Goal: Obtain resource: Download file/media

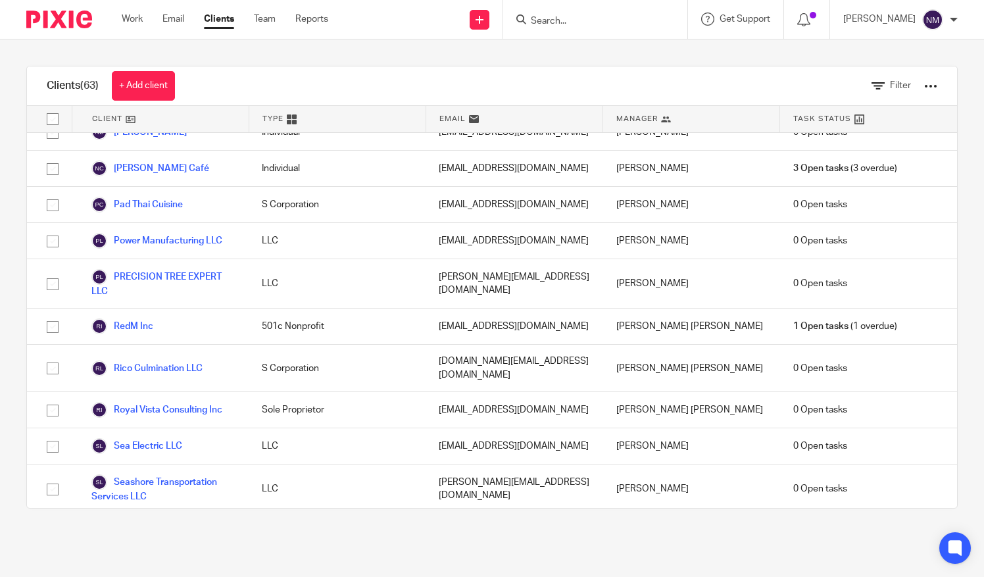
scroll to position [1837, 0]
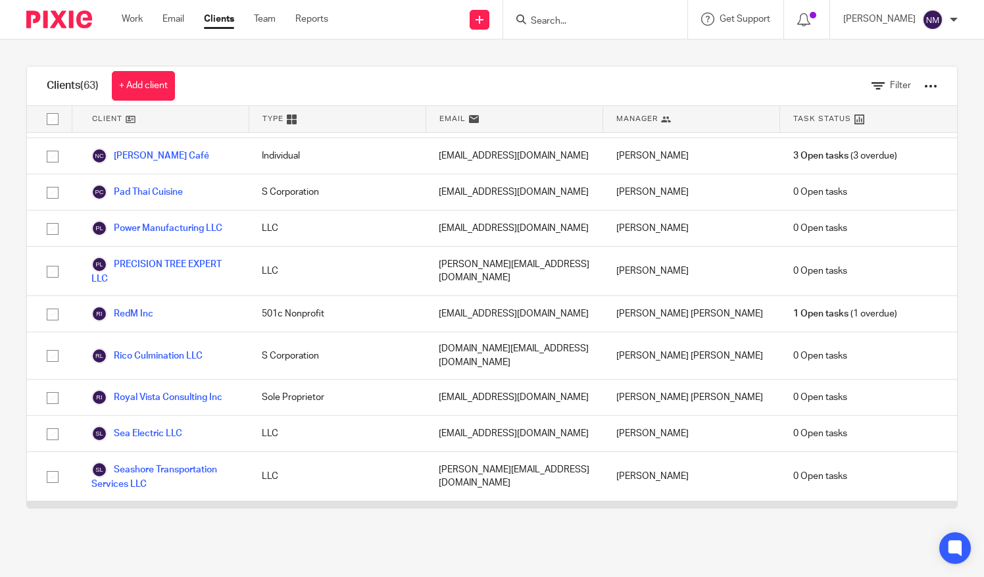
click at [158, 511] on link "Space Houston Garage LLC" at bounding box center [160, 519] width 138 height 16
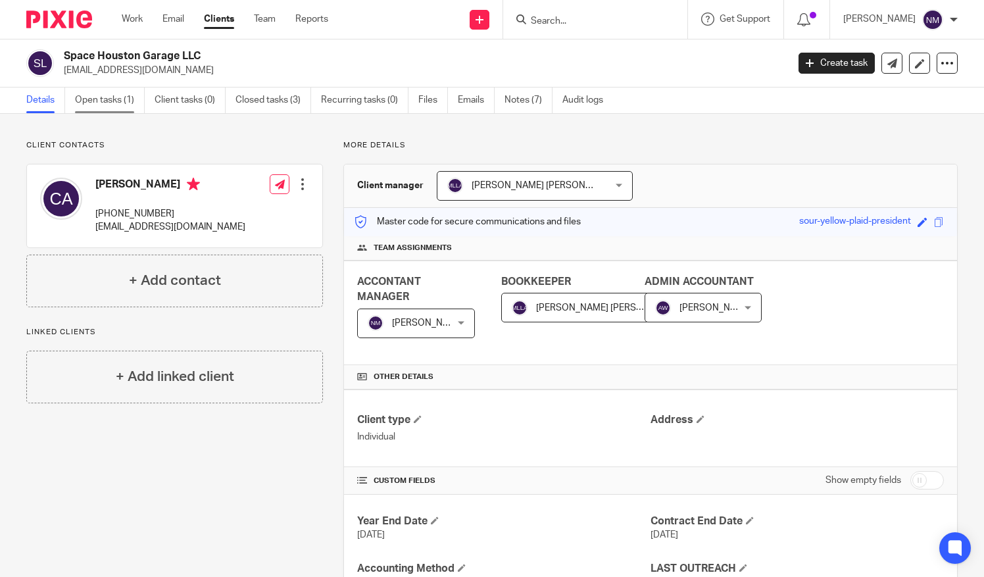
click at [105, 97] on link "Open tasks (1)" at bounding box center [110, 101] width 70 height 26
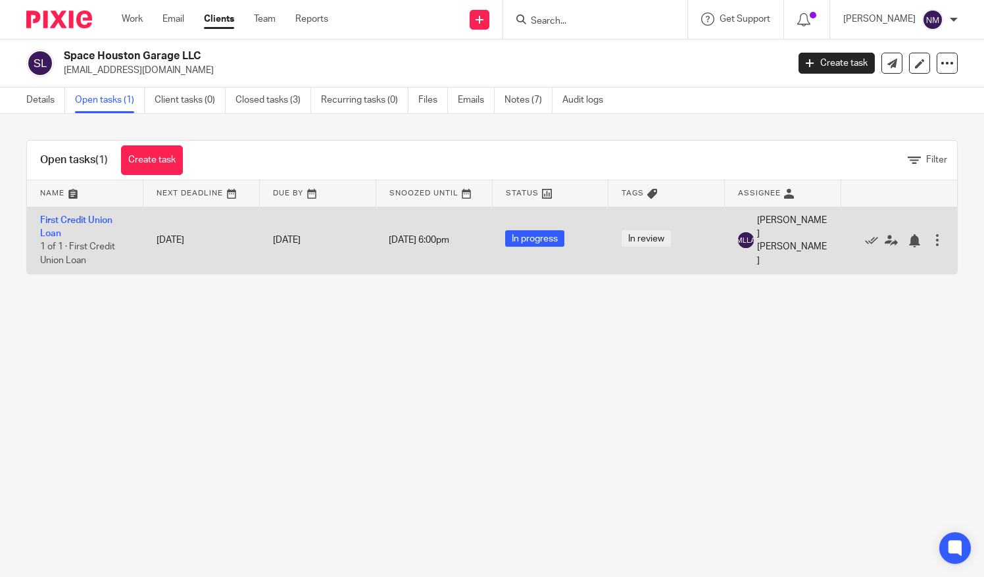
click at [59, 224] on td "First Credit Union Loan 1 of 1 · First Credit Union Loan" at bounding box center [85, 240] width 116 height 67
click at [66, 220] on link "First Credit Union Loan" at bounding box center [76, 227] width 72 height 22
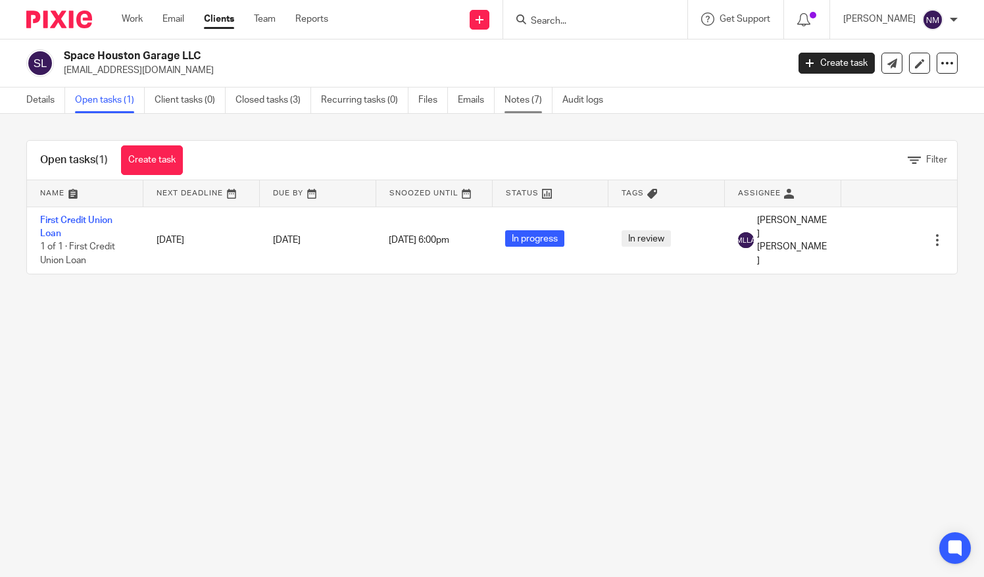
click at [528, 105] on link "Notes (7)" at bounding box center [529, 101] width 48 height 26
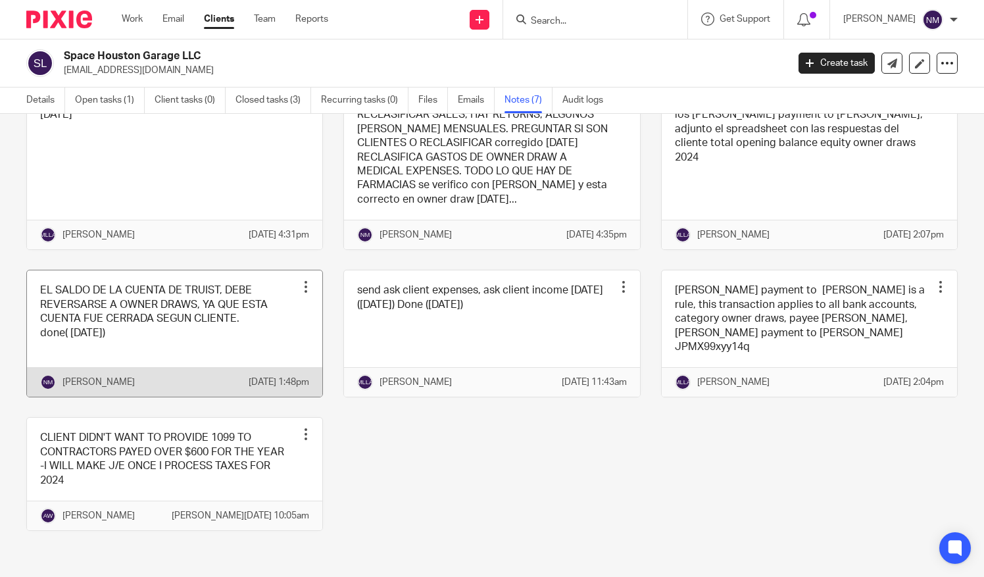
scroll to position [135, 0]
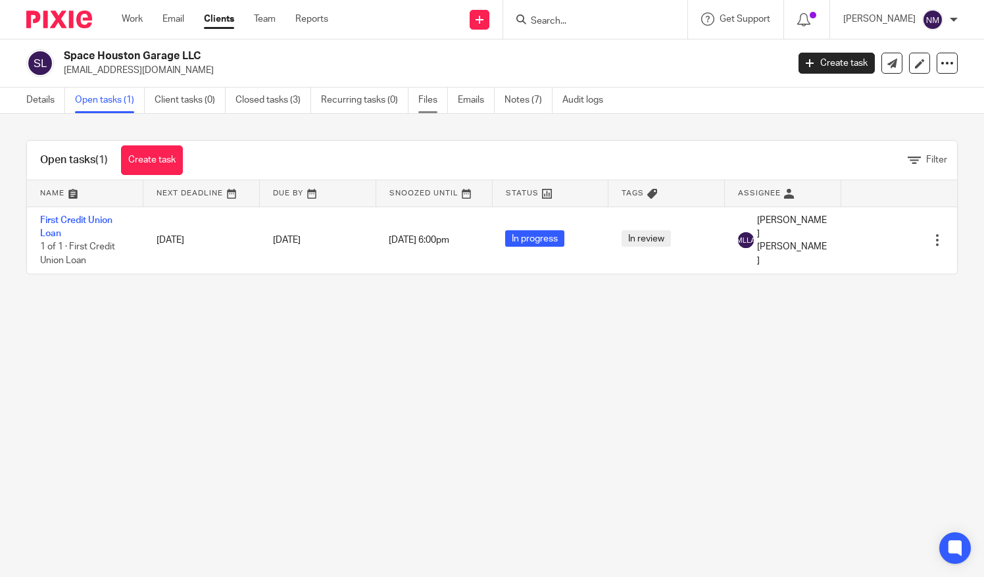
click at [432, 101] on link "Files" at bounding box center [434, 101] width 30 height 26
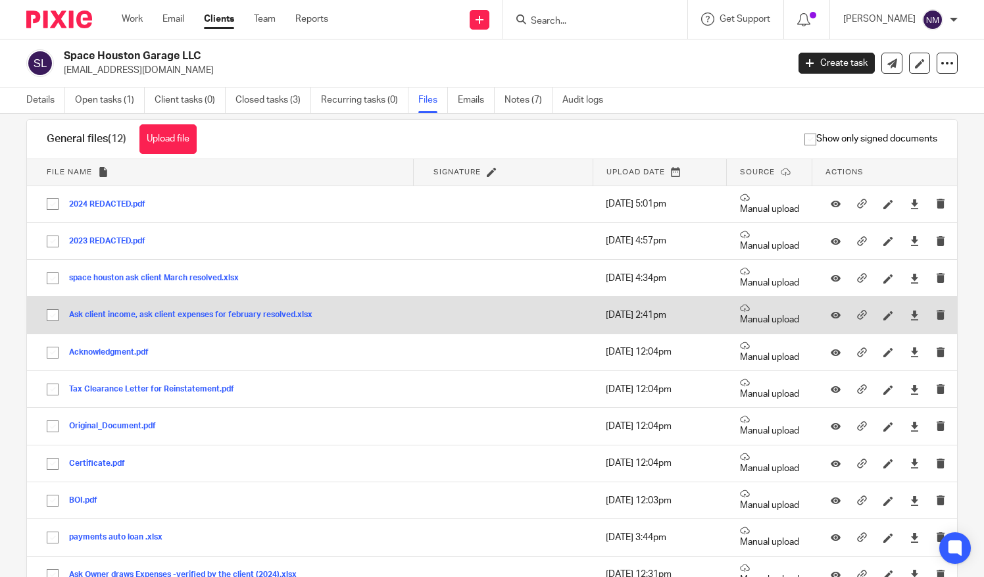
scroll to position [25, 0]
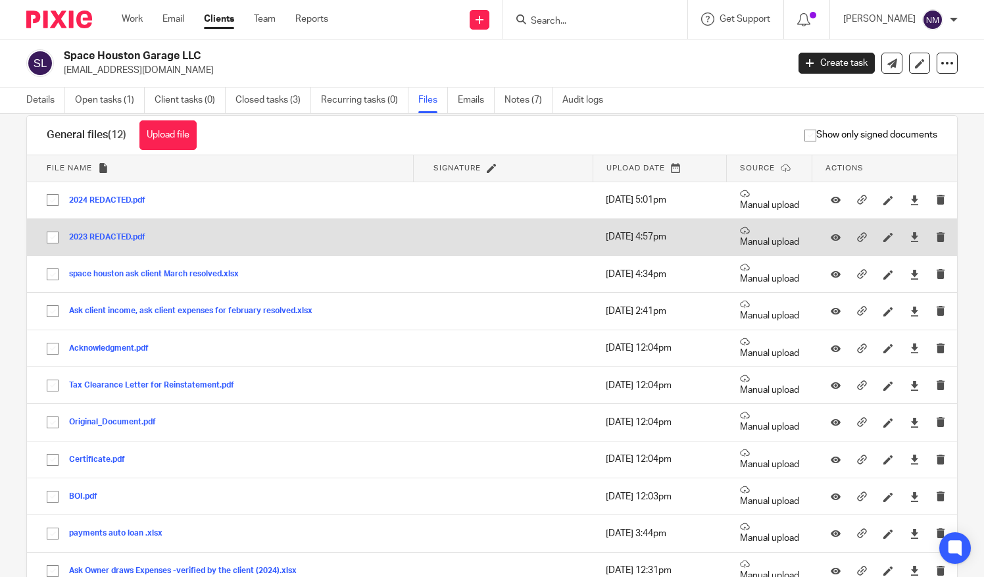
click at [107, 240] on button "2023 REDACTED.pdf" at bounding box center [112, 237] width 86 height 9
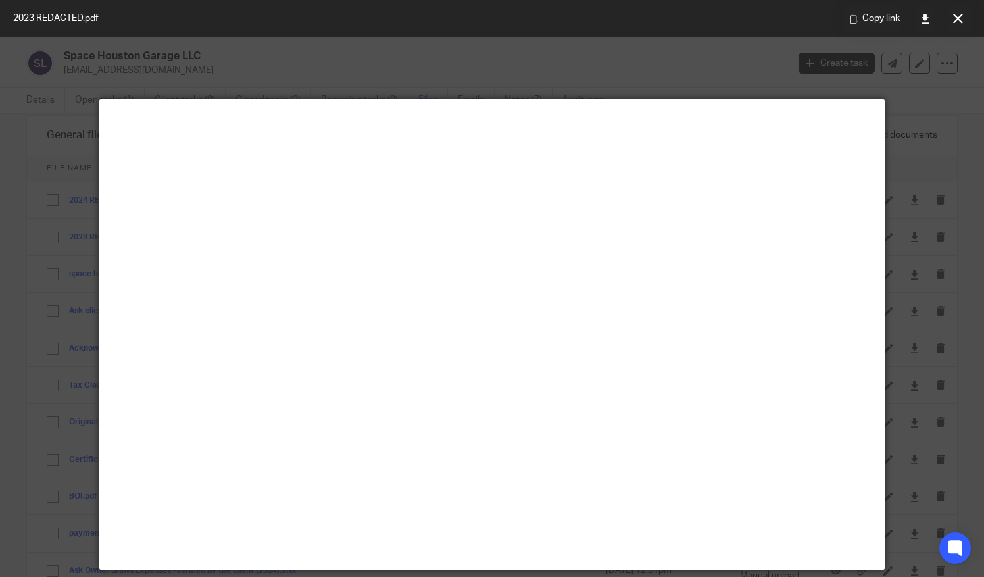
click at [474, 247] on main at bounding box center [492, 334] width 786 height 471
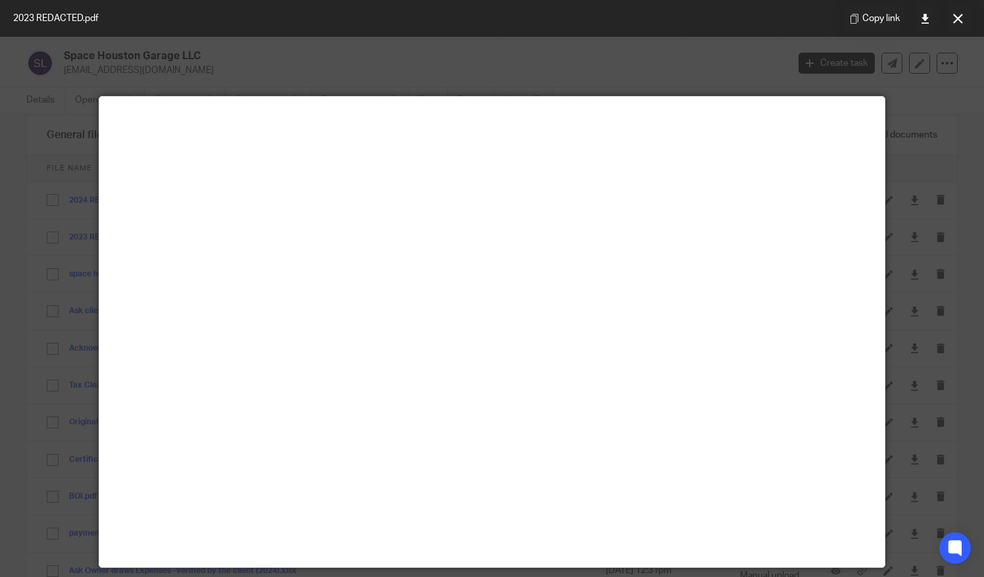
click at [675, 88] on div at bounding box center [492, 288] width 984 height 577
click at [954, 24] on button at bounding box center [958, 18] width 26 height 26
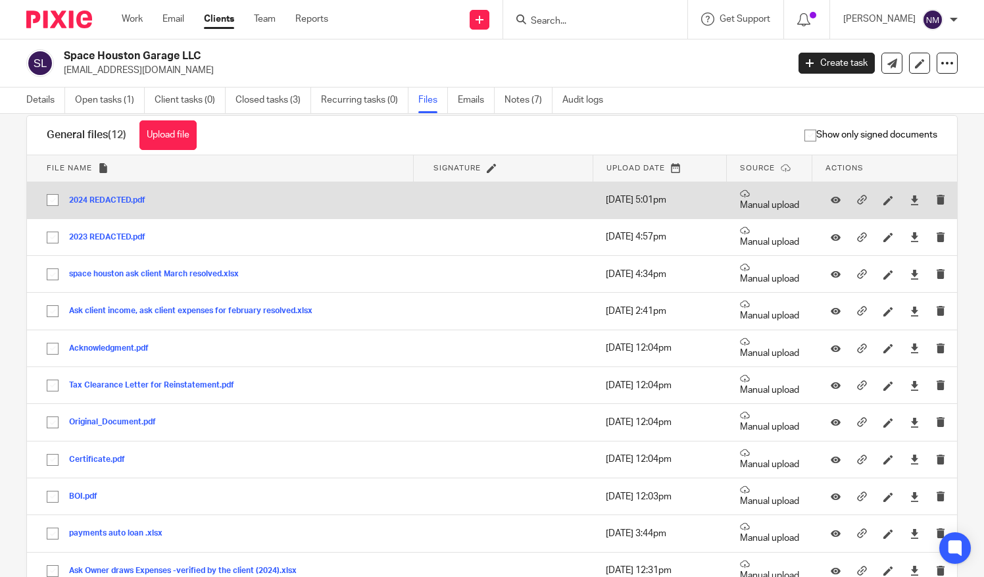
click at [115, 195] on div "2024 REDACTED.pdf" at bounding box center [112, 199] width 86 height 13
click at [108, 204] on button "2024 REDACTED.pdf" at bounding box center [112, 200] width 86 height 9
click at [107, 198] on div "General files (12) Upload file Download selected Delete selected Show only sign…" at bounding box center [482, 526] width 952 height 823
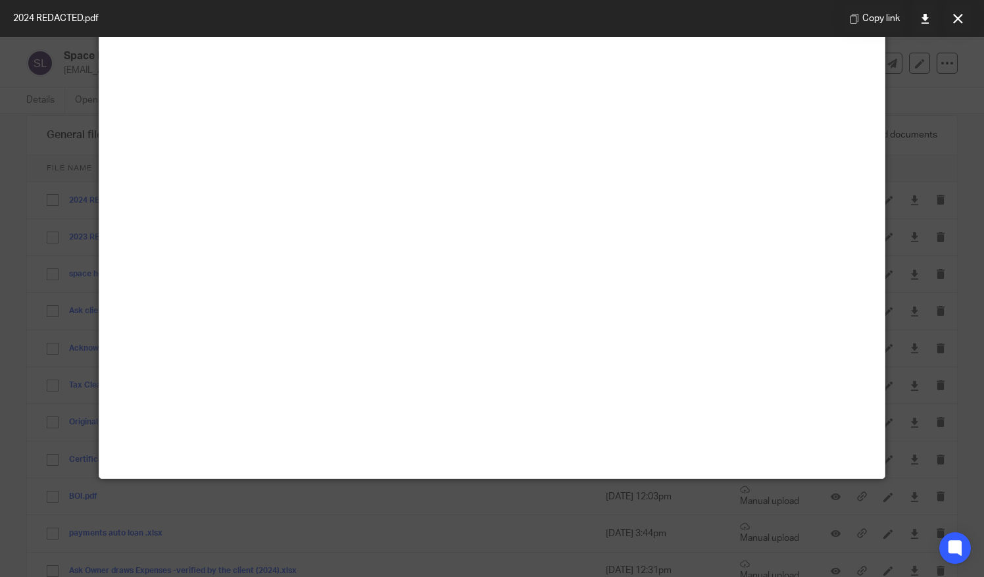
scroll to position [0, 0]
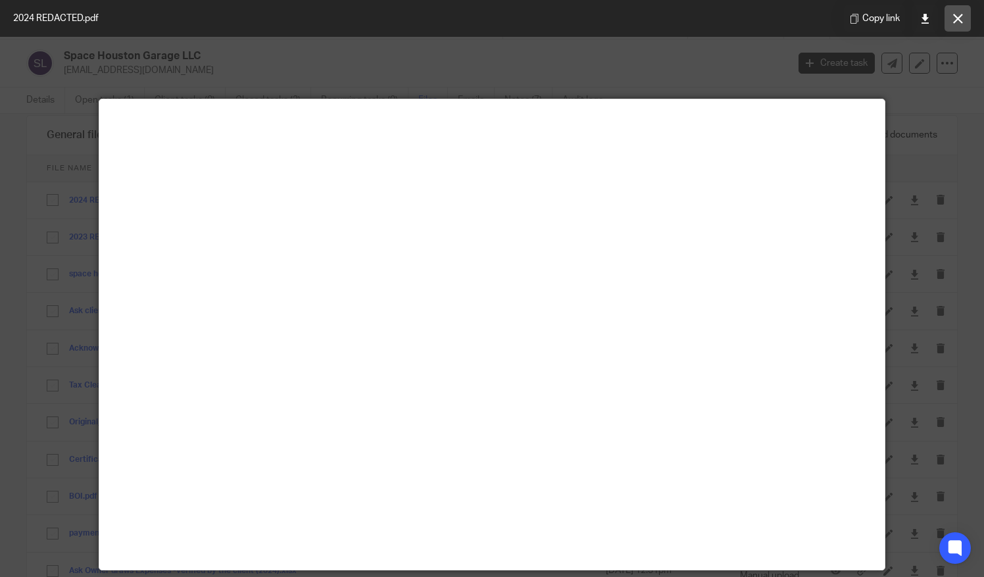
click at [963, 29] on button at bounding box center [958, 18] width 26 height 26
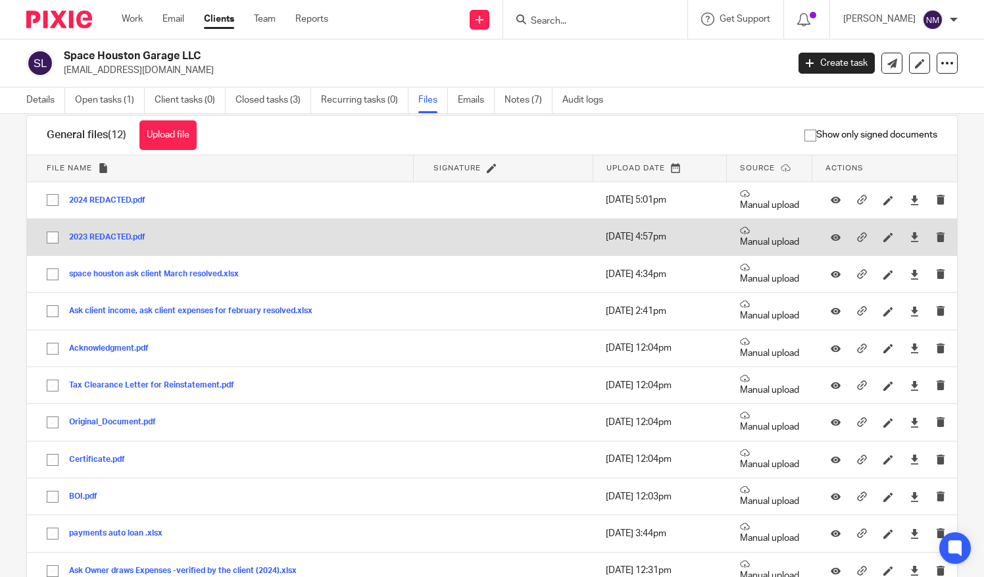
click at [91, 232] on div "2023 REDACTED.pdf" at bounding box center [112, 236] width 86 height 13
click at [97, 233] on button "2023 REDACTED.pdf" at bounding box center [112, 237] width 86 height 9
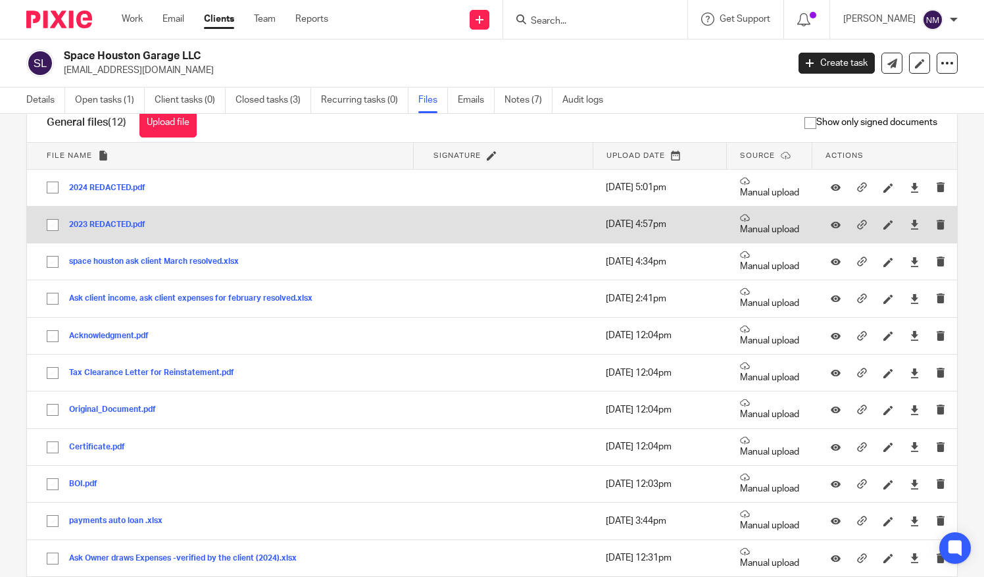
scroll to position [38, 0]
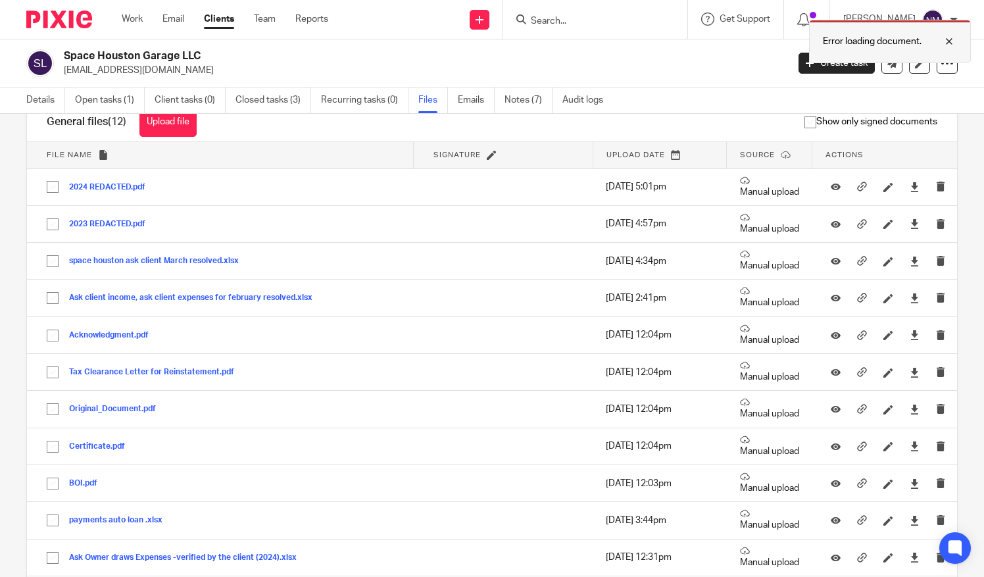
click at [950, 41] on div at bounding box center [940, 42] width 36 height 16
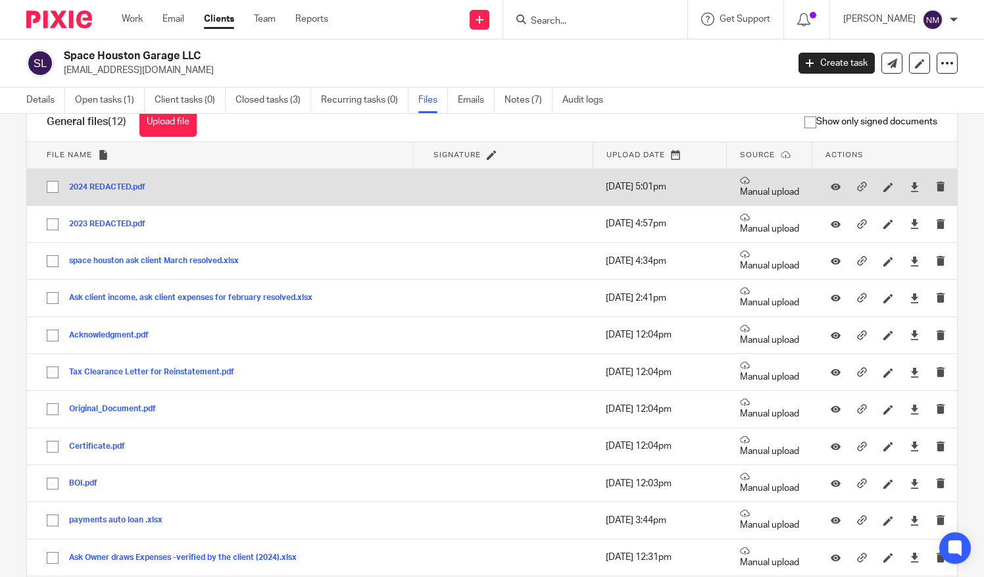
click at [117, 188] on button "2024 REDACTED.pdf" at bounding box center [112, 187] width 86 height 9
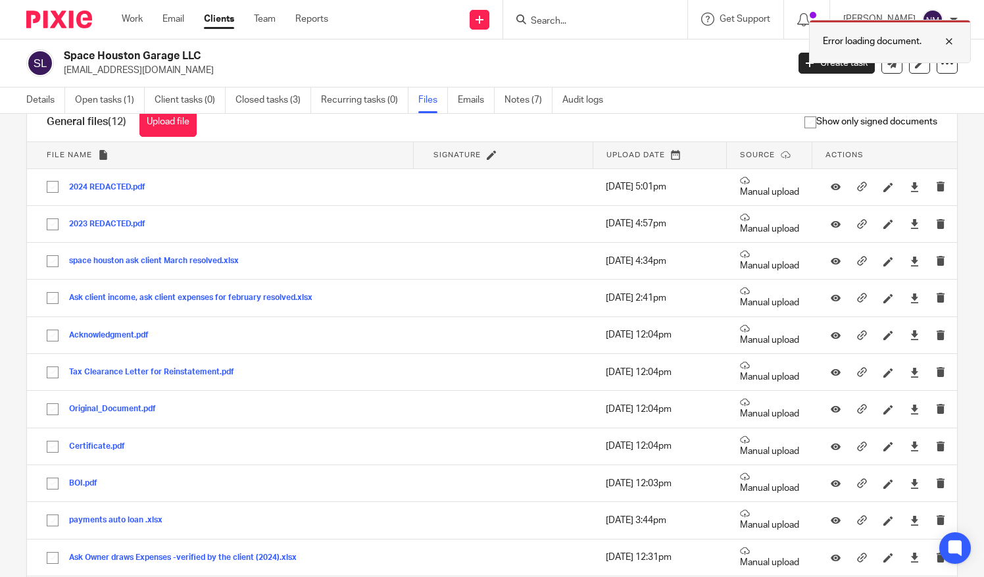
click at [948, 42] on div at bounding box center [940, 42] width 36 height 16
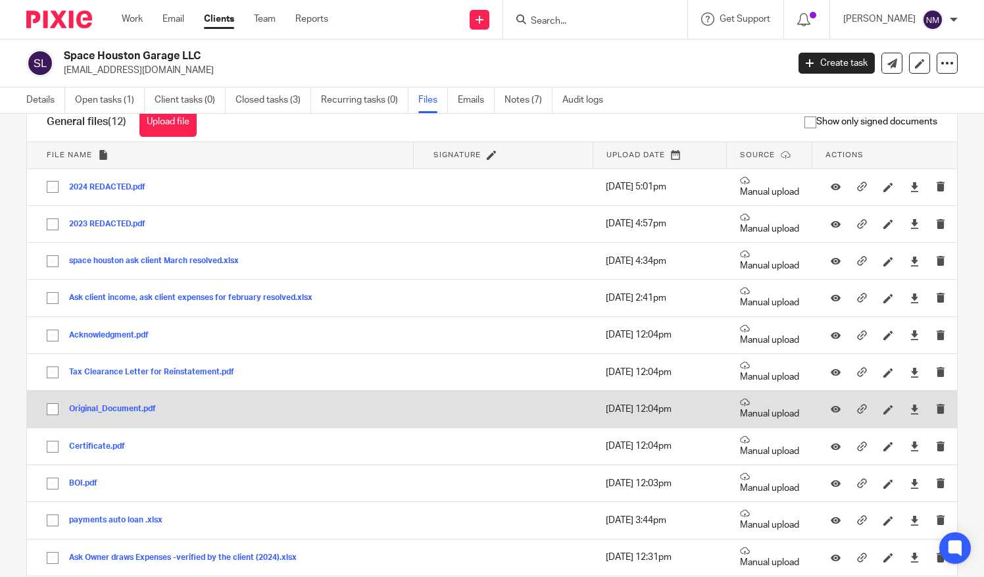
click at [128, 407] on button "Original_Document.pdf" at bounding box center [117, 409] width 97 height 9
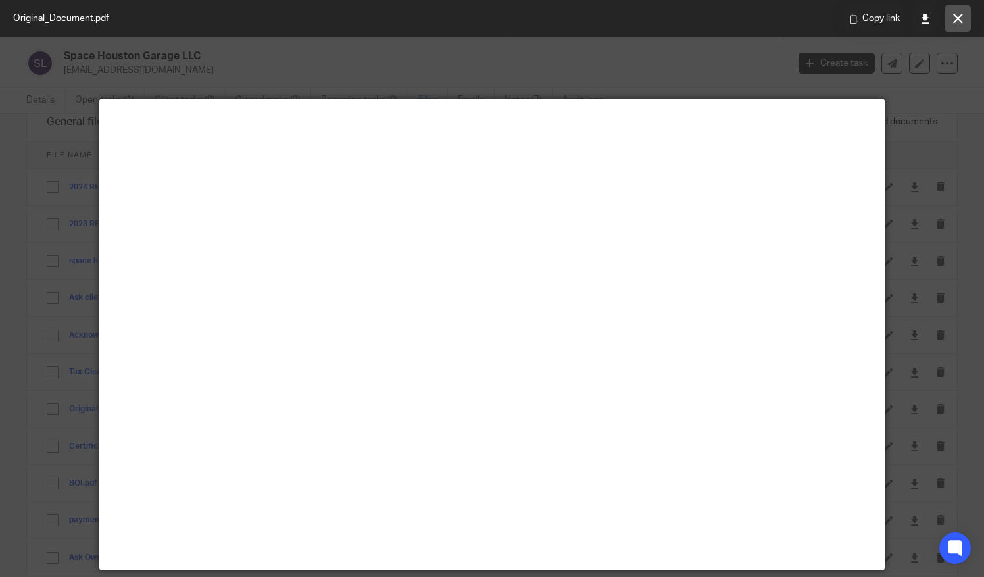
click at [954, 21] on icon at bounding box center [959, 19] width 10 height 10
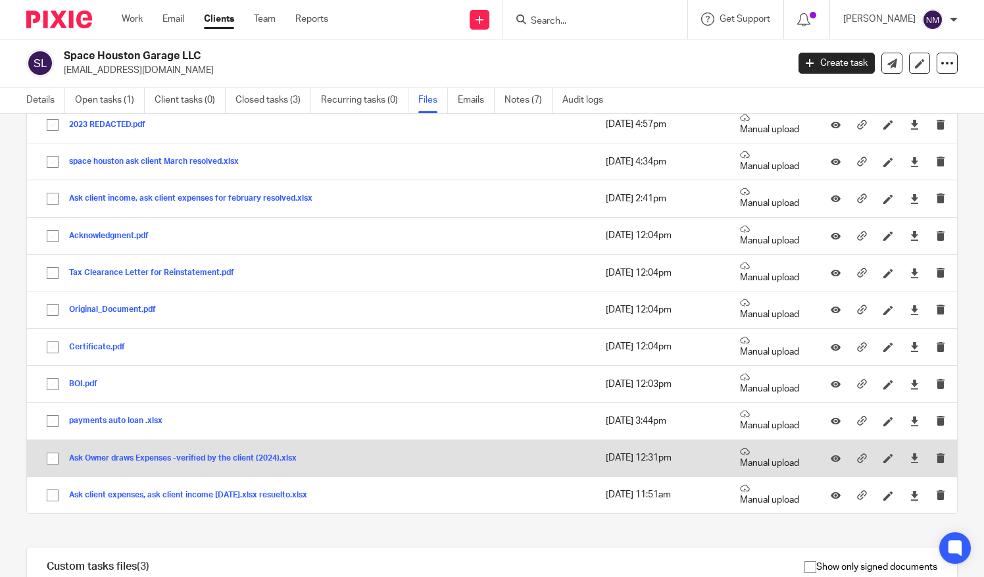
scroll to position [0, 0]
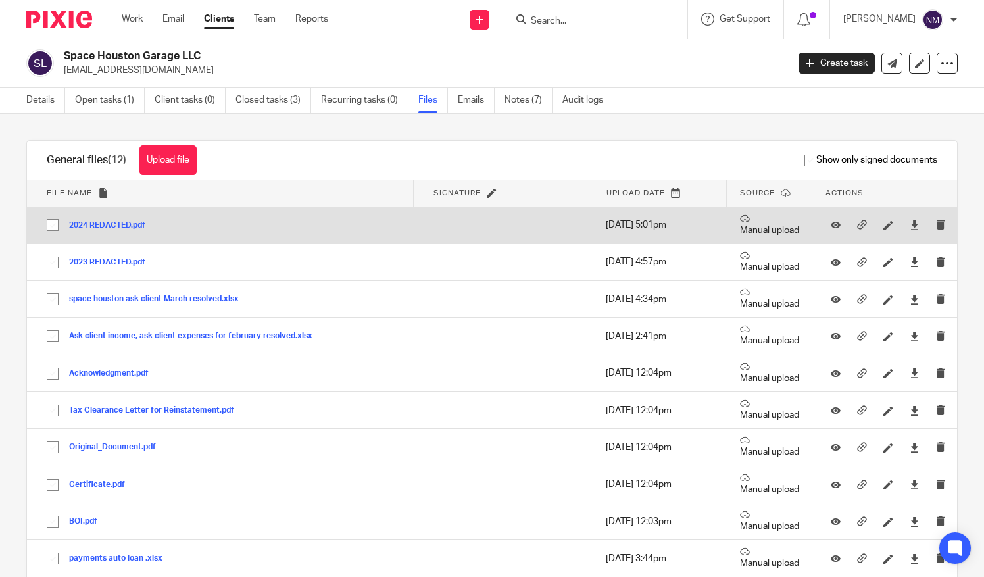
click at [103, 232] on td "2024 REDACTED.pdf 2024 REDACTED Save" at bounding box center [220, 225] width 386 height 37
click at [106, 219] on div "2024 REDACTED.pdf" at bounding box center [112, 224] width 86 height 13
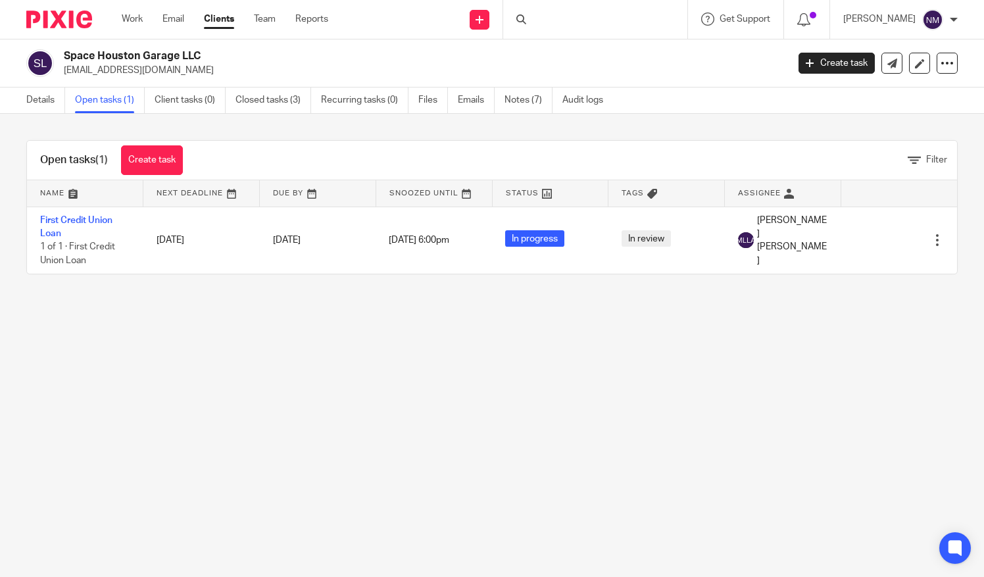
click at [222, 15] on link "Clients" at bounding box center [219, 19] width 30 height 13
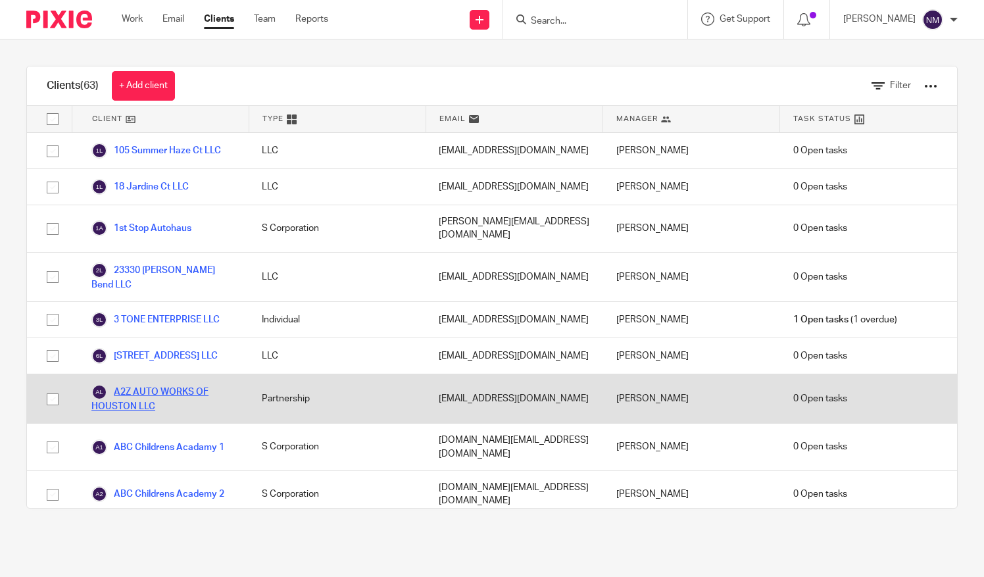
click at [153, 384] on link "A2Z AUTO WORKS OF HOUSTON LLC" at bounding box center [163, 398] width 144 height 29
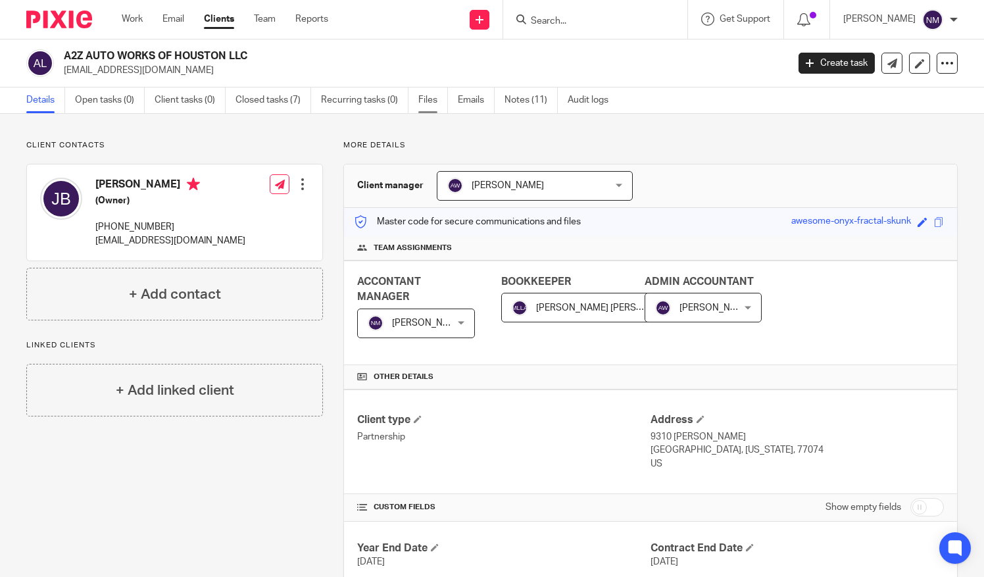
click at [437, 99] on link "Files" at bounding box center [434, 101] width 30 height 26
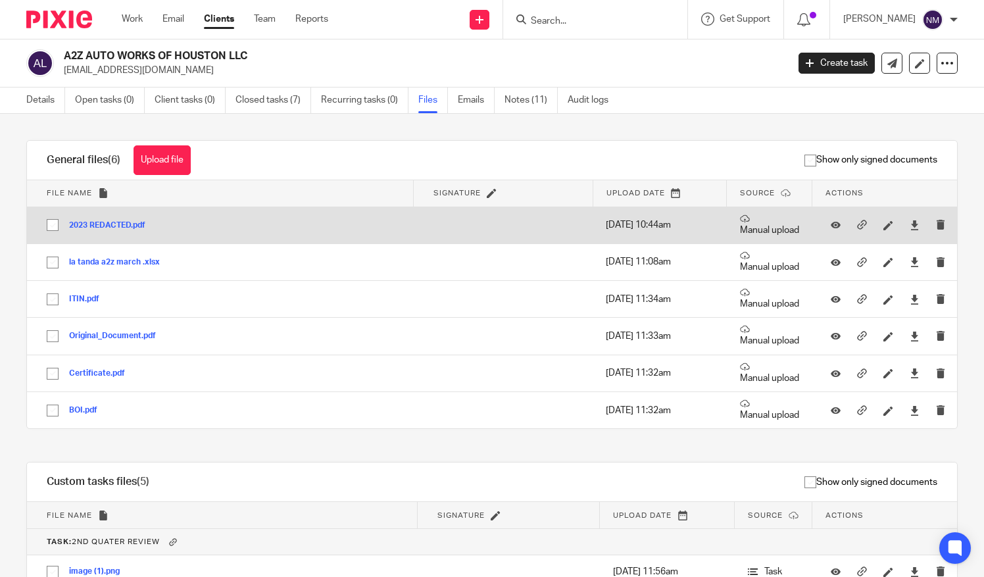
click at [101, 224] on button "2023 REDACTED.pdf" at bounding box center [112, 225] width 86 height 9
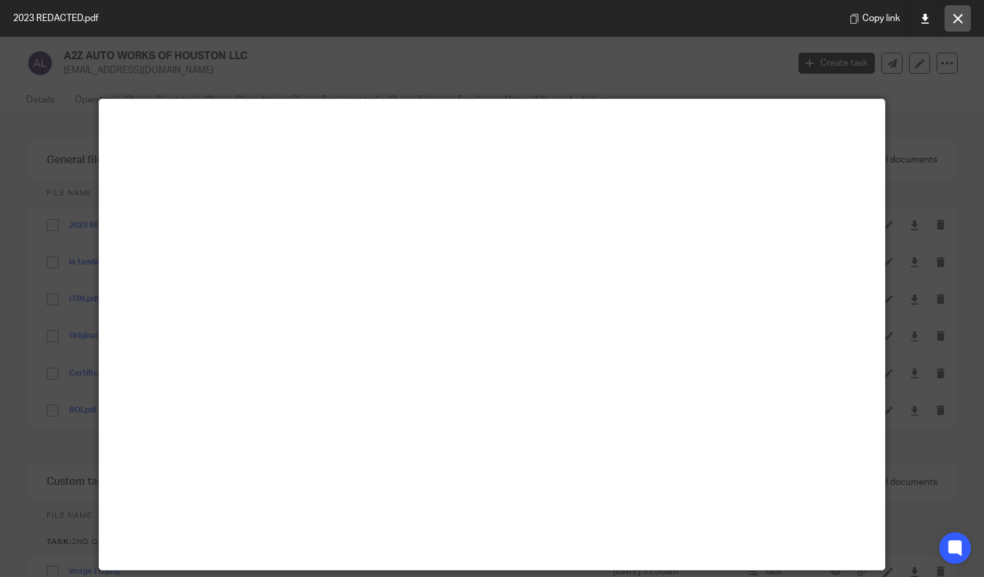
click at [958, 16] on icon at bounding box center [959, 19] width 10 height 10
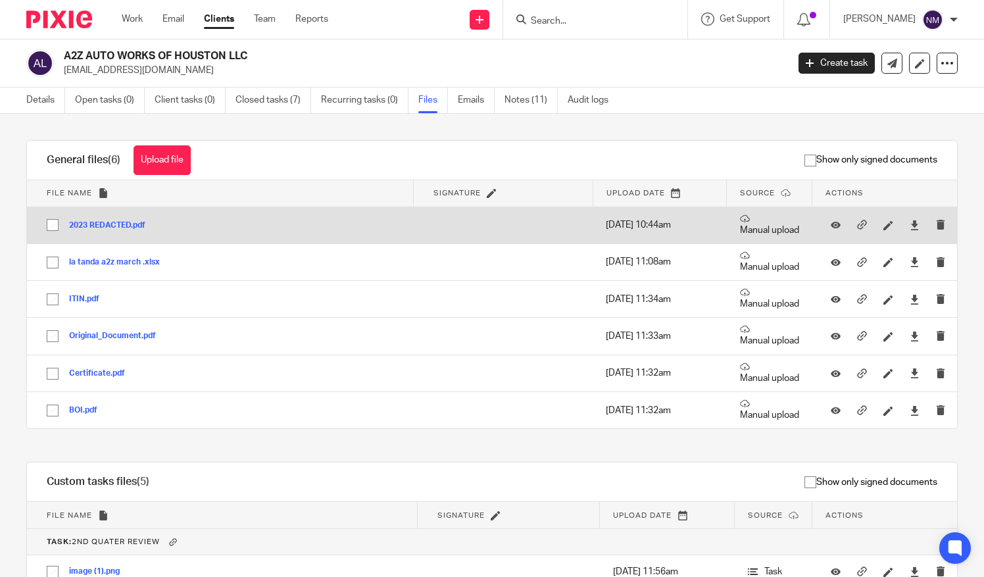
click at [99, 218] on div "2023 REDACTED.pdf" at bounding box center [112, 224] width 86 height 13
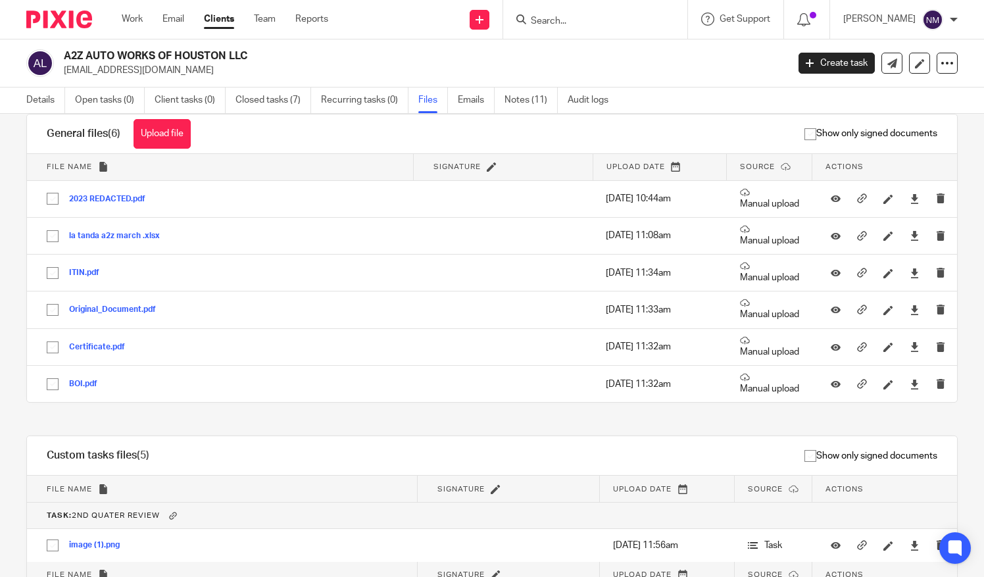
scroll to position [26, 0]
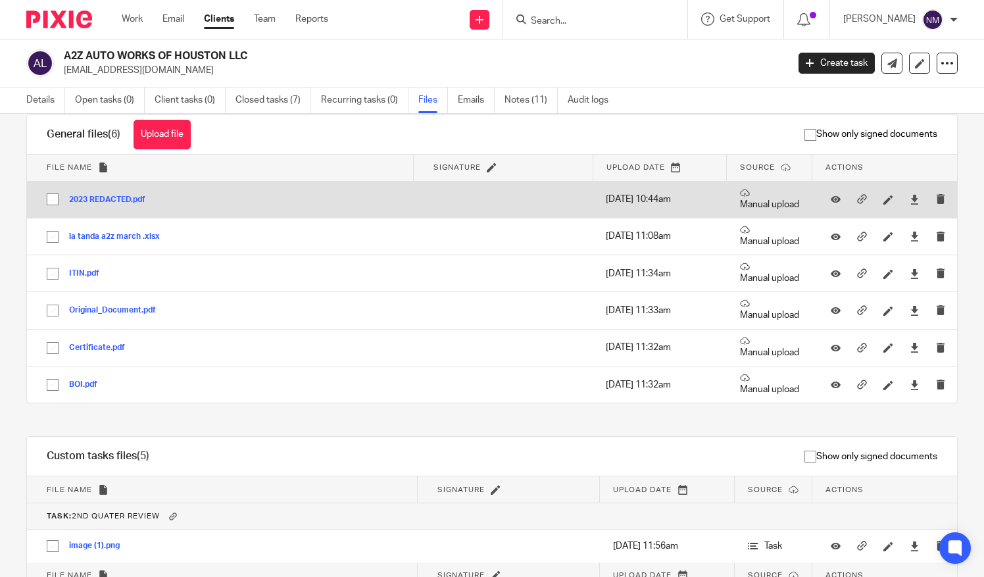
click at [103, 197] on button "2023 REDACTED.pdf" at bounding box center [112, 199] width 86 height 9
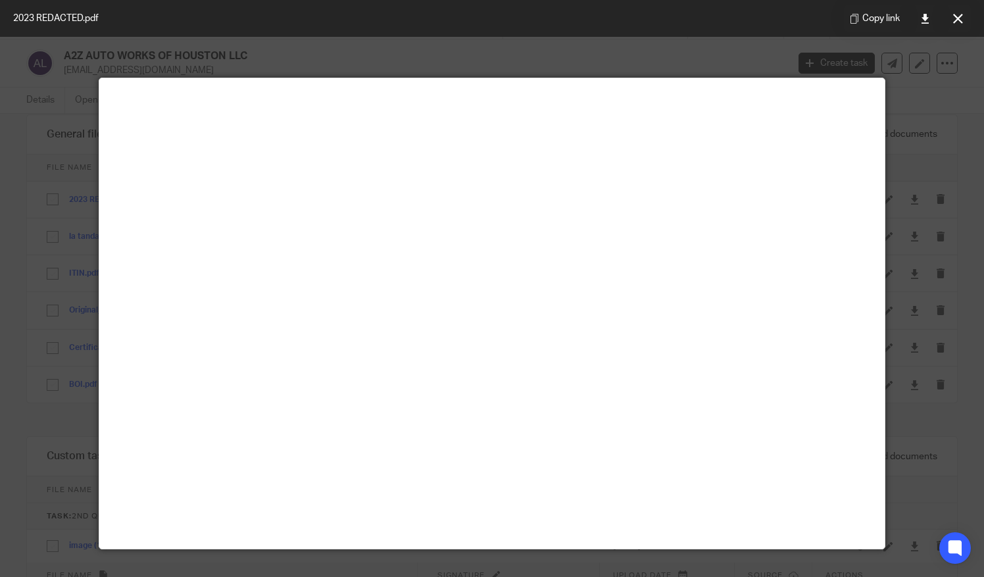
scroll to position [24, 0]
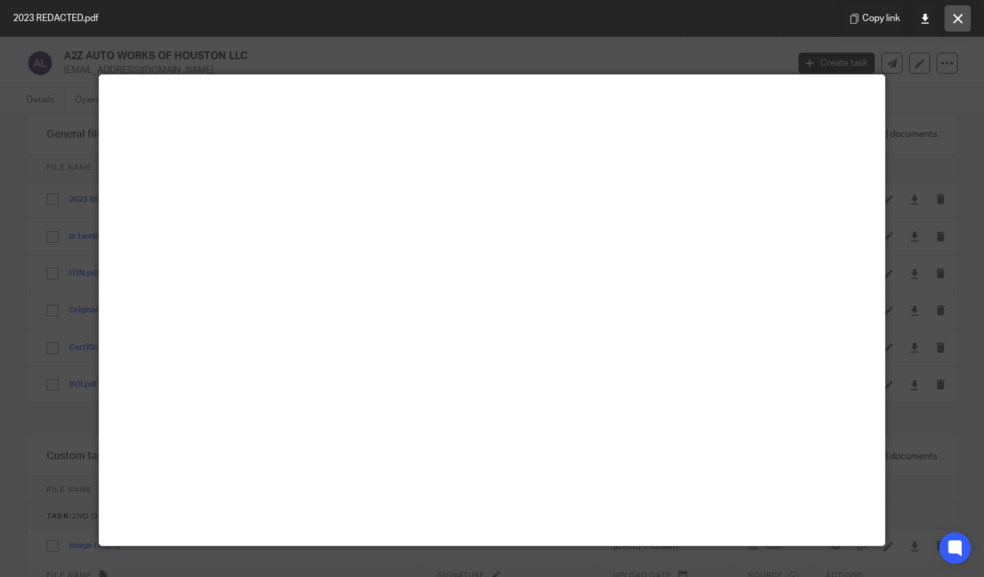
click at [957, 21] on icon at bounding box center [959, 19] width 10 height 10
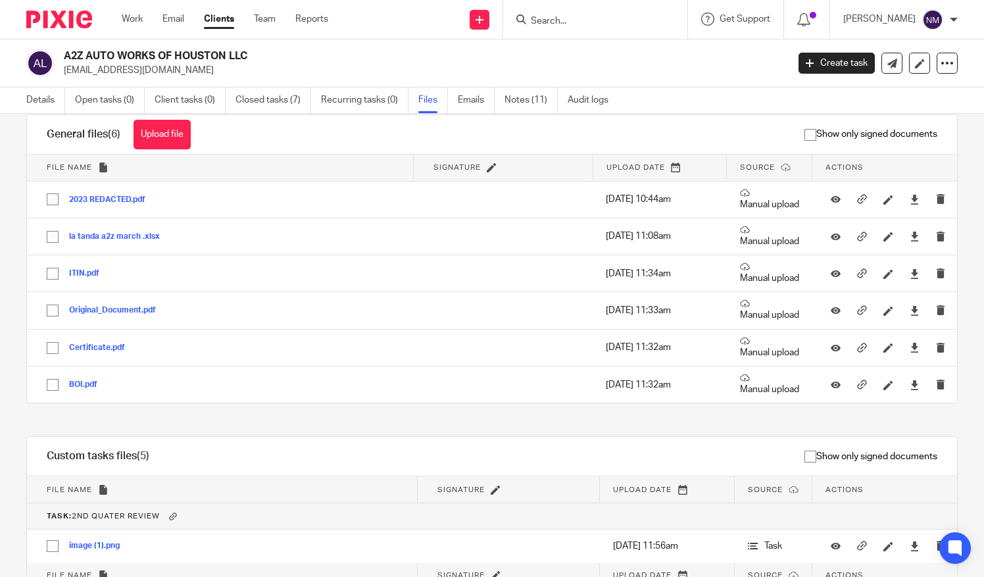
click at [222, 18] on link "Clients" at bounding box center [219, 19] width 30 height 13
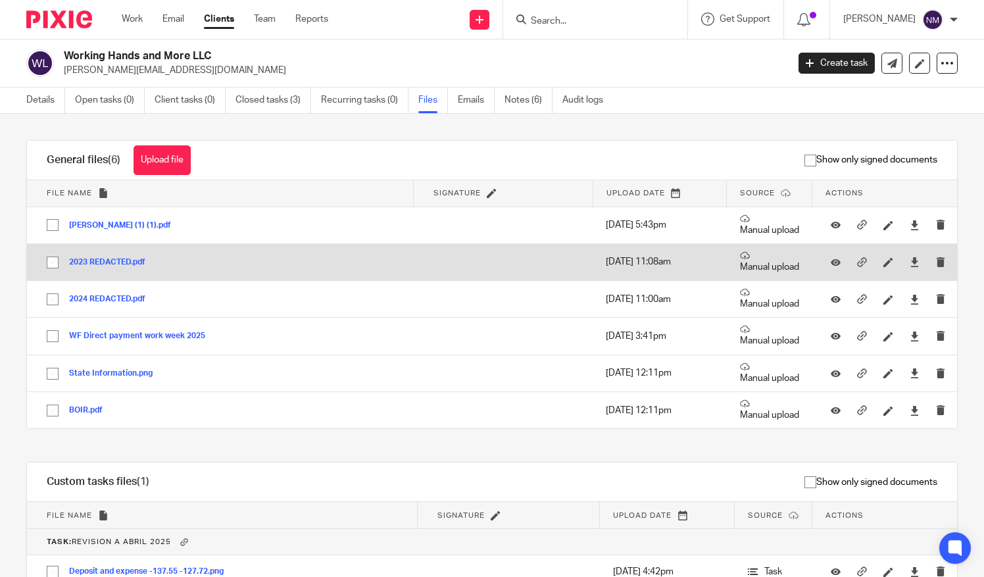
click at [96, 261] on button "2023 REDACTED.pdf" at bounding box center [112, 262] width 86 height 9
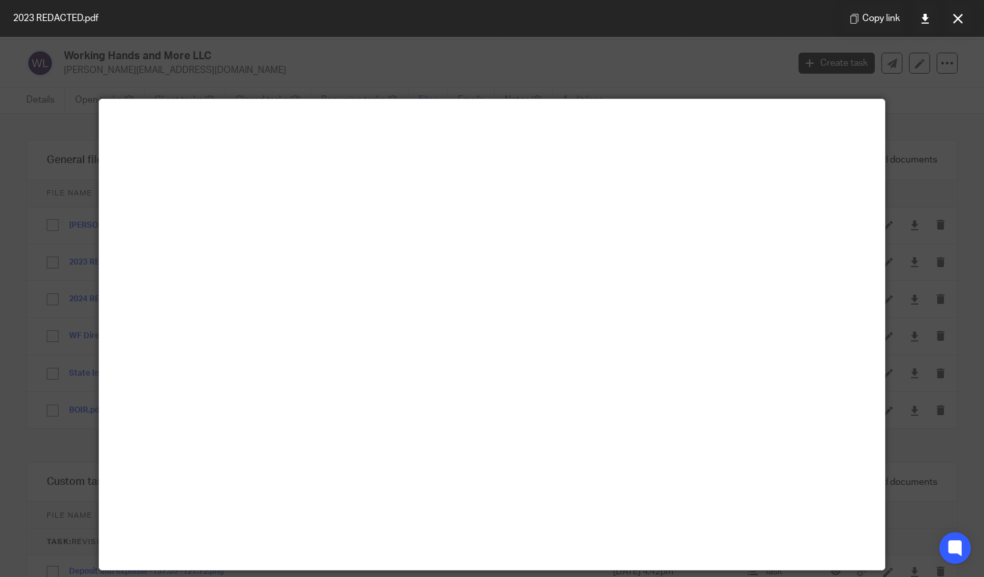
scroll to position [92, 0]
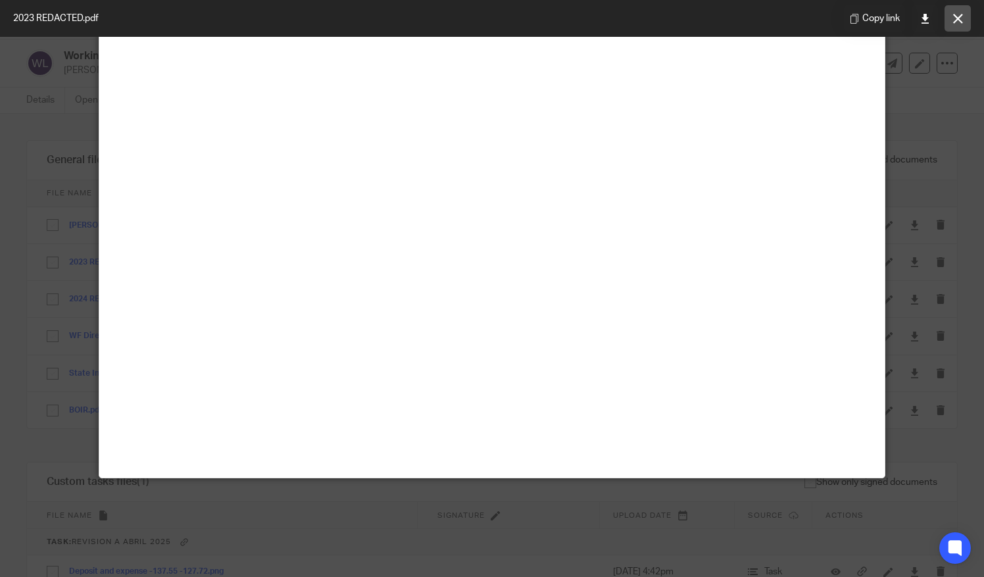
click at [953, 24] on button at bounding box center [958, 18] width 26 height 26
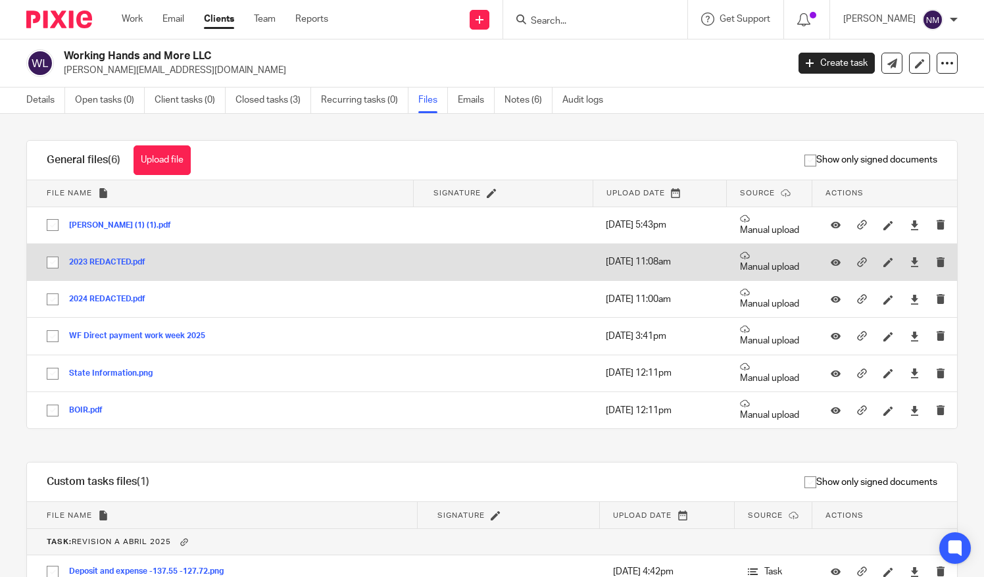
click at [109, 263] on button "2023 REDACTED.pdf" at bounding box center [112, 262] width 86 height 9
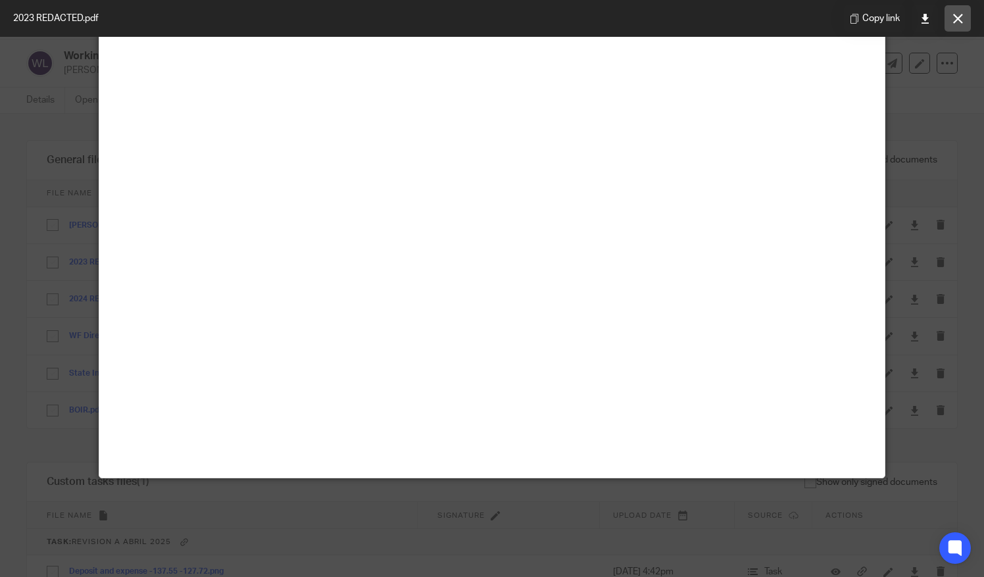
click at [960, 16] on icon at bounding box center [959, 19] width 10 height 10
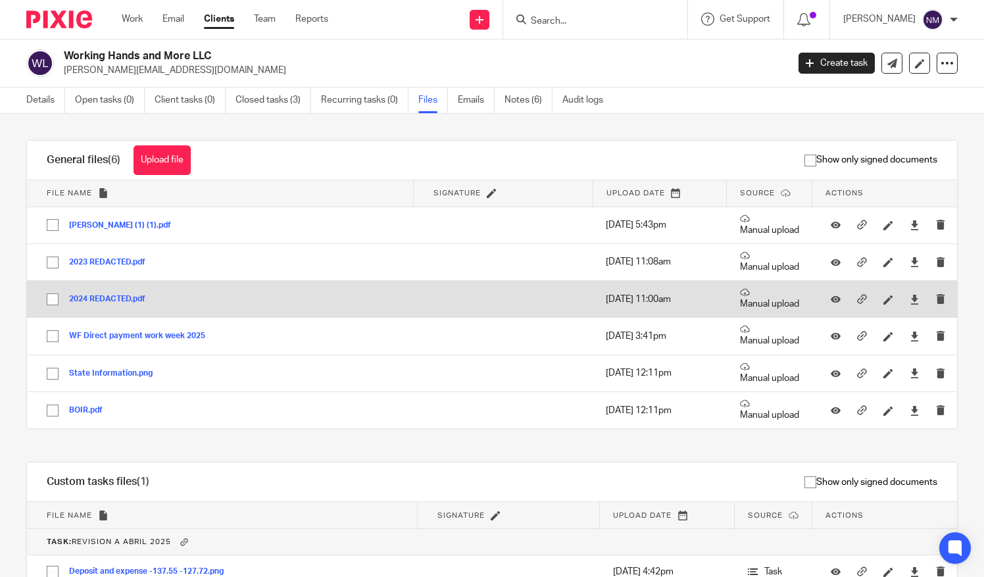
click at [111, 303] on div "2024 REDACTED.pdf" at bounding box center [112, 299] width 86 height 13
click at [92, 295] on button "2024 REDACTED.pdf" at bounding box center [112, 299] width 86 height 9
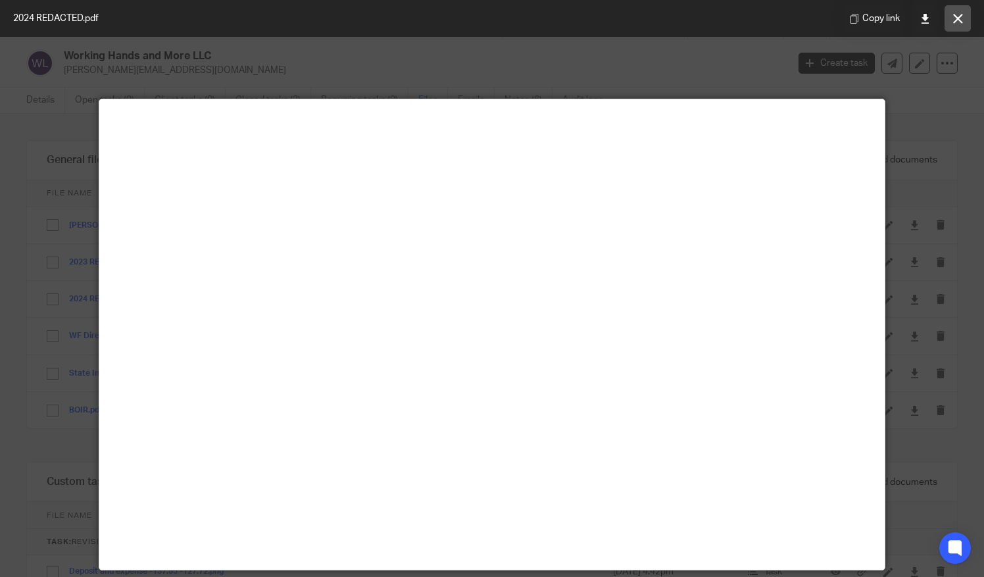
click at [958, 11] on button at bounding box center [958, 18] width 26 height 26
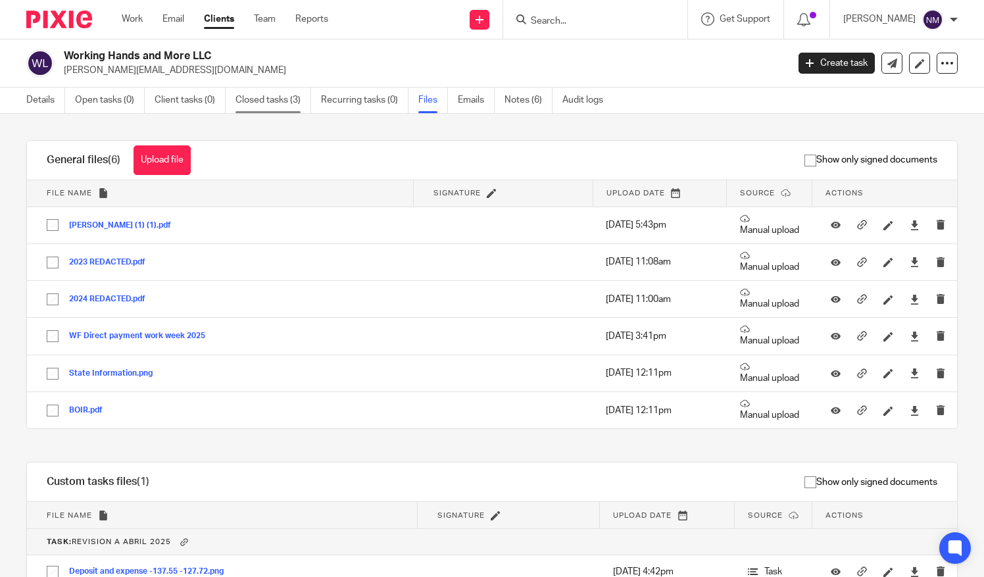
click at [262, 100] on link "Closed tasks (3)" at bounding box center [274, 101] width 76 height 26
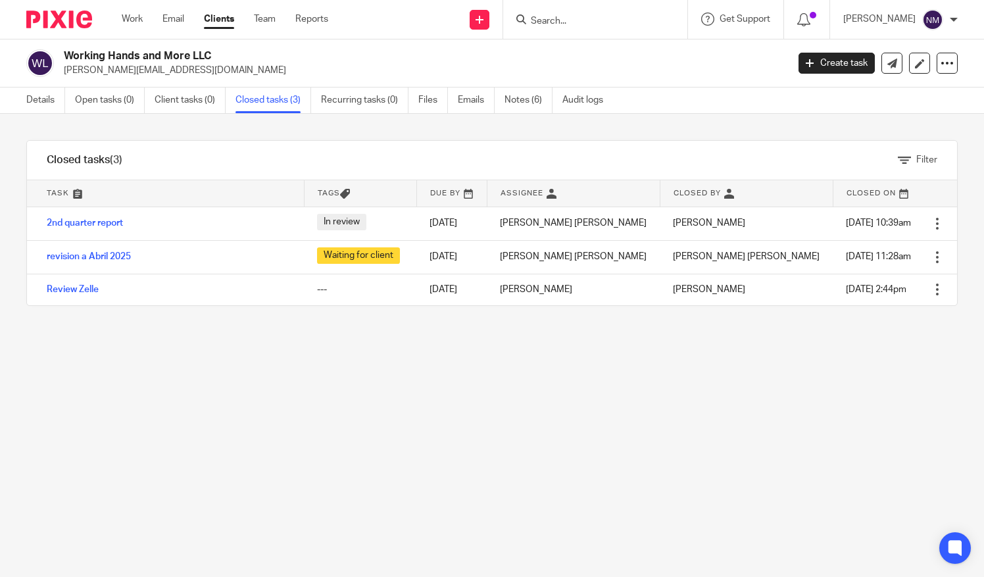
click at [97, 259] on link "revision a Abril 2025" at bounding box center [89, 256] width 84 height 9
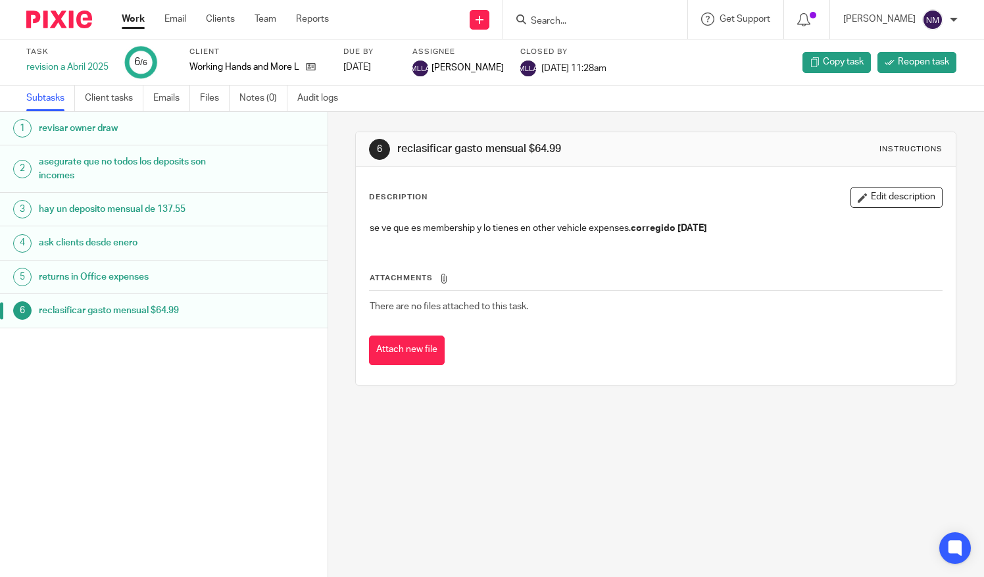
click at [94, 209] on h1 "hay un deposito mensual de 137.55" at bounding box center [131, 209] width 184 height 20
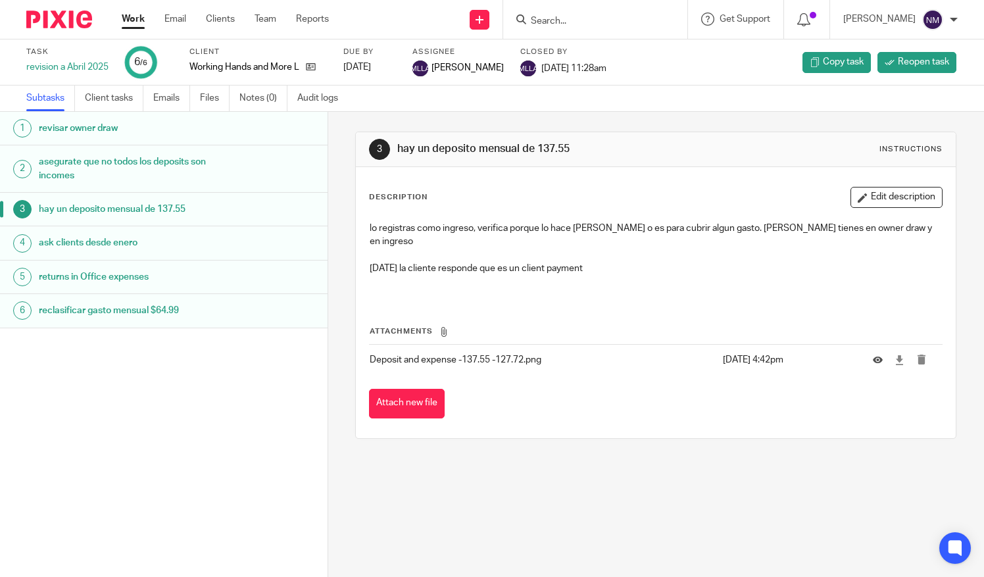
click at [103, 170] on h1 "asegurate que no todos los deposits son incomes" at bounding box center [131, 169] width 184 height 34
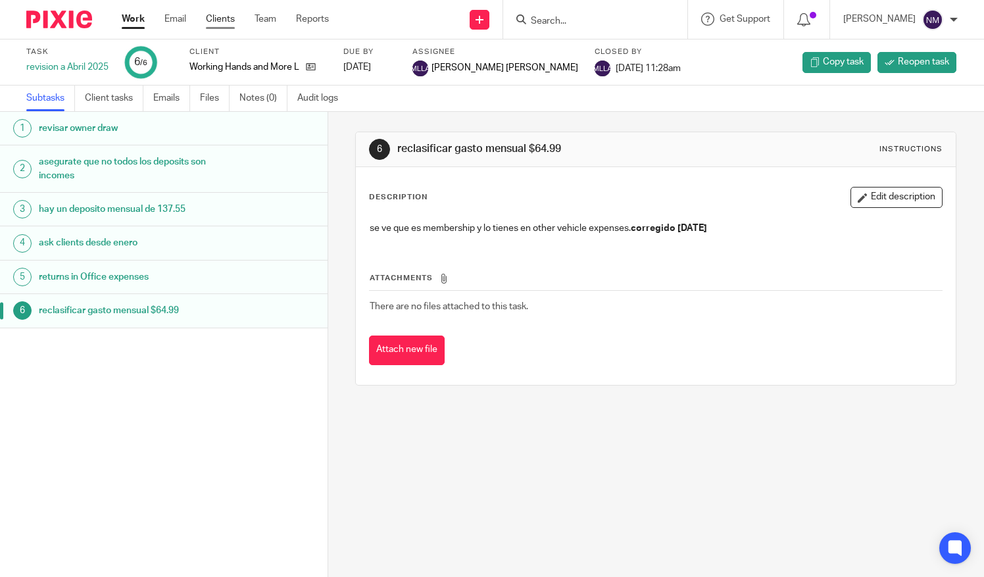
click at [218, 20] on link "Clients" at bounding box center [220, 19] width 29 height 13
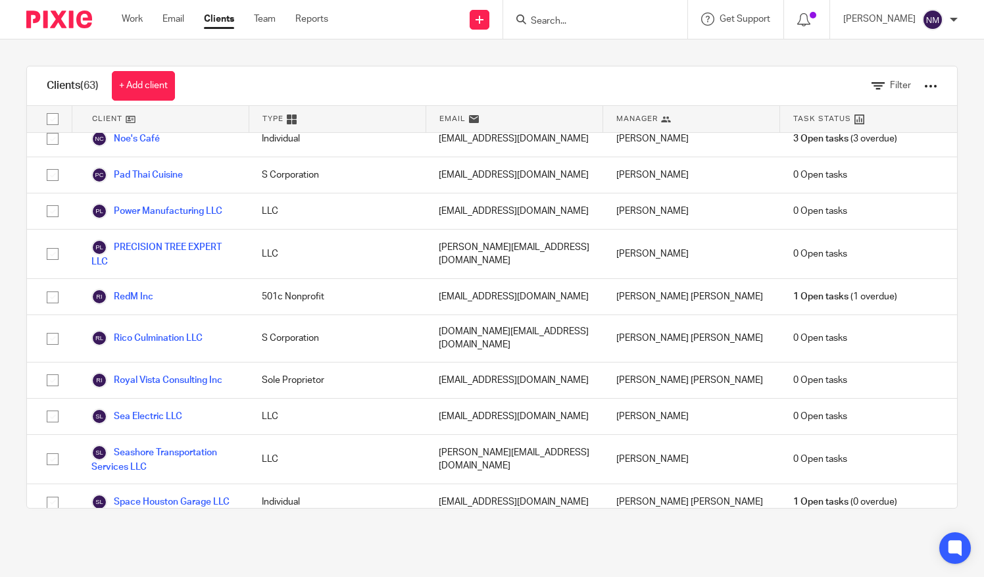
scroll to position [2089, 0]
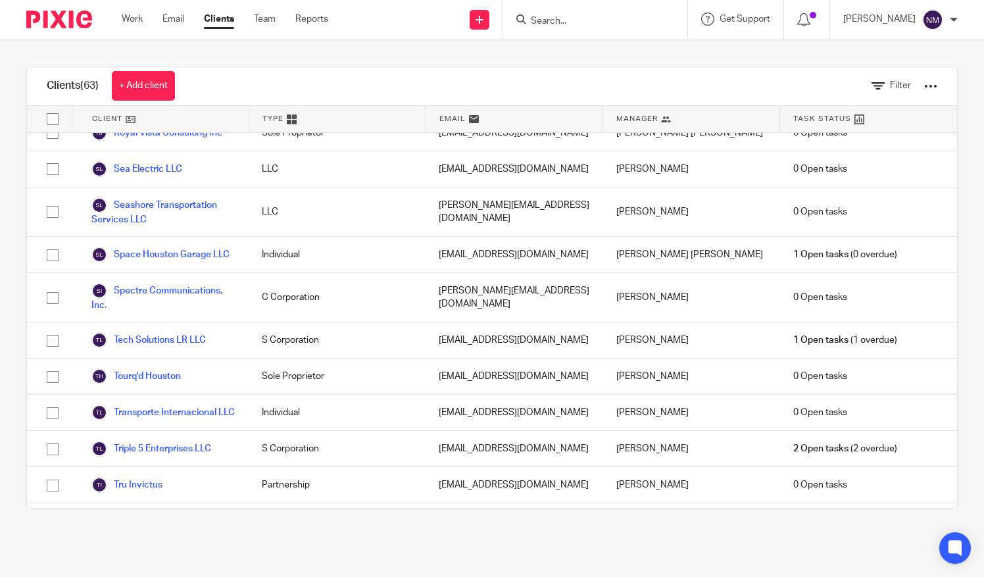
click at [157, 549] on link "Working Hands and More LLC" at bounding box center [163, 563] width 144 height 29
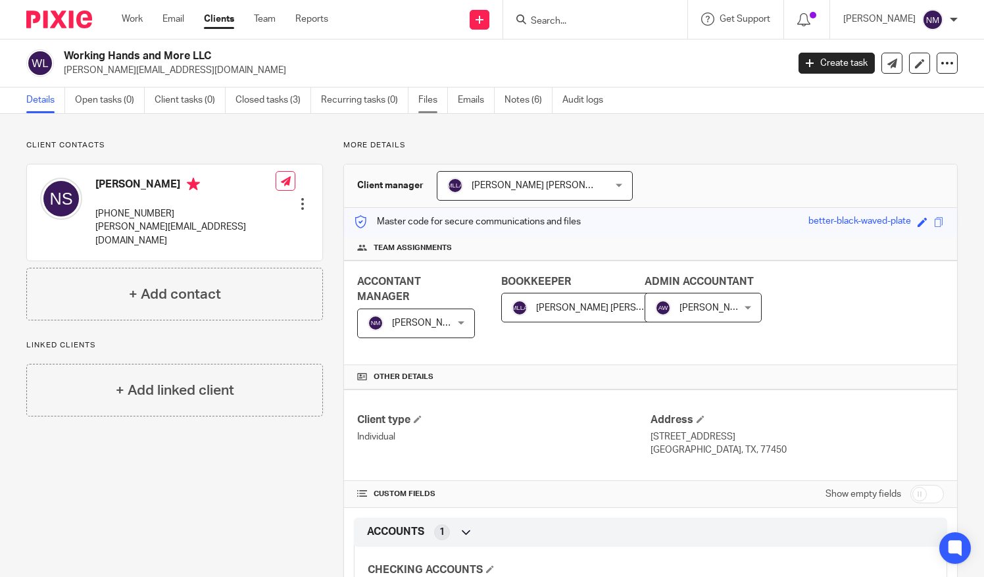
click at [422, 103] on link "Files" at bounding box center [434, 101] width 30 height 26
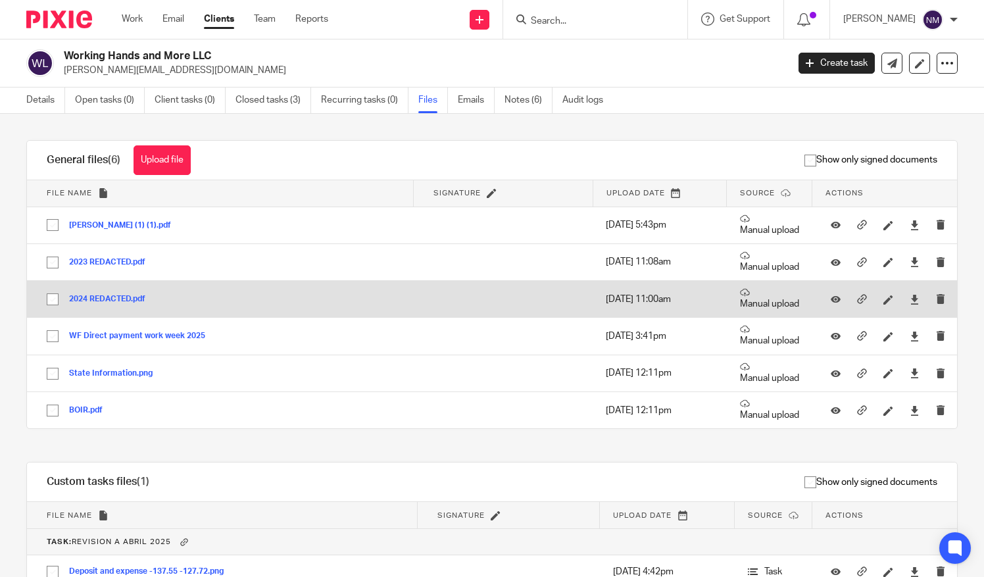
click at [103, 293] on div "2024 REDACTED.pdf" at bounding box center [112, 299] width 86 height 13
click at [90, 296] on button "2024 REDACTED.pdf" at bounding box center [112, 299] width 86 height 9
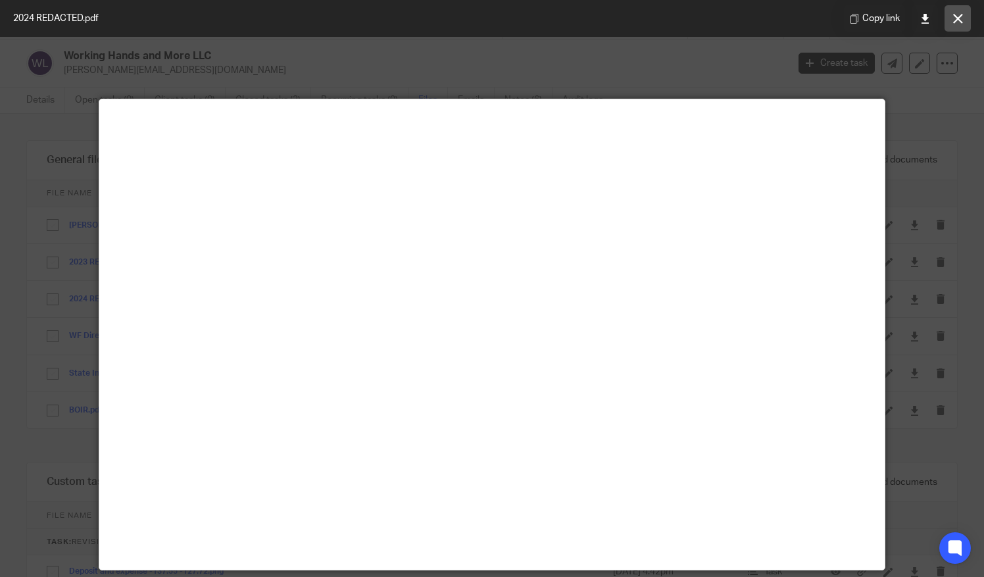
click at [964, 18] on button at bounding box center [958, 18] width 26 height 26
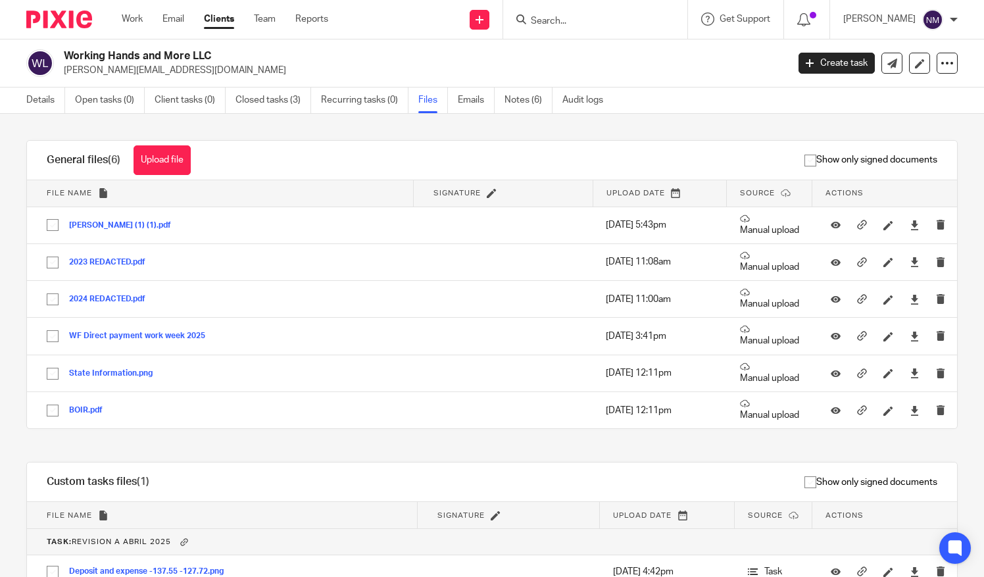
click at [218, 17] on link "Clients" at bounding box center [219, 19] width 30 height 13
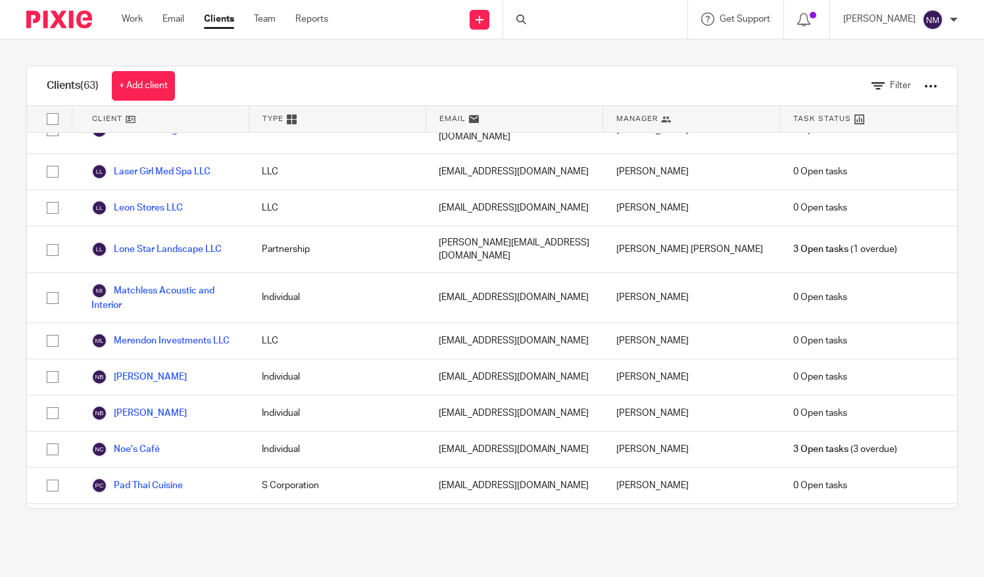
scroll to position [2089, 0]
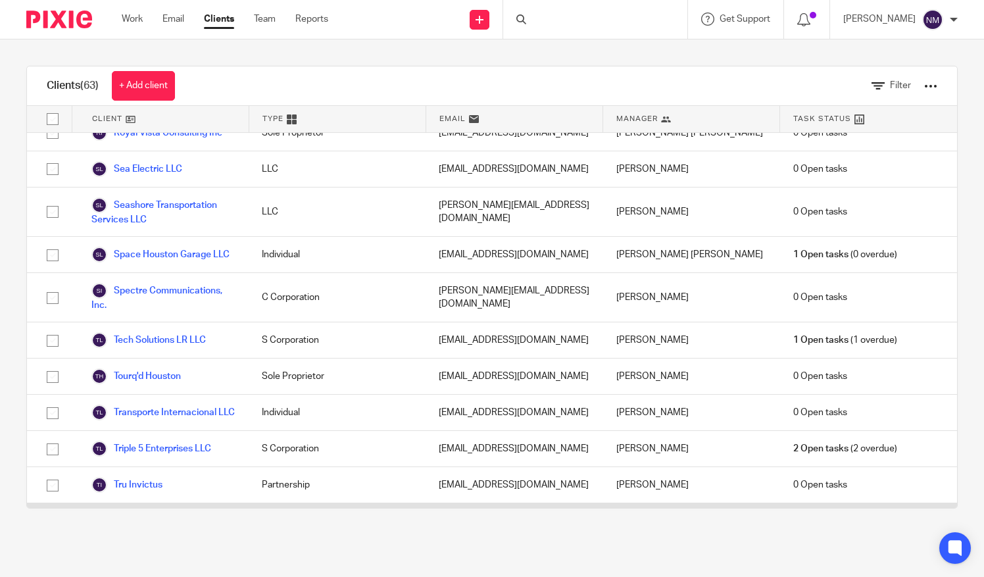
click at [149, 513] on link "[PERSON_NAME] Roofing" at bounding box center [156, 521] width 130 height 16
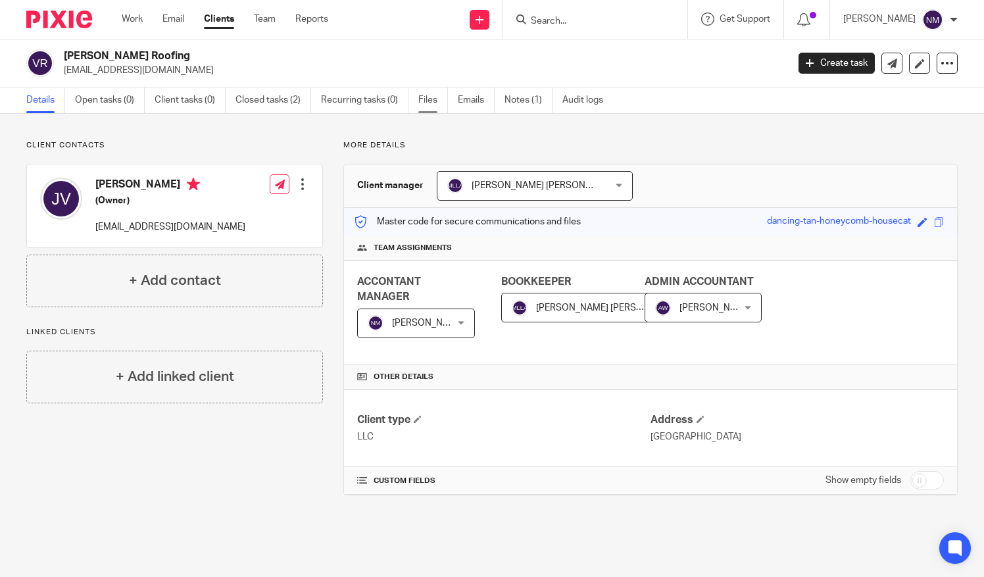
click at [431, 99] on link "Files" at bounding box center [434, 101] width 30 height 26
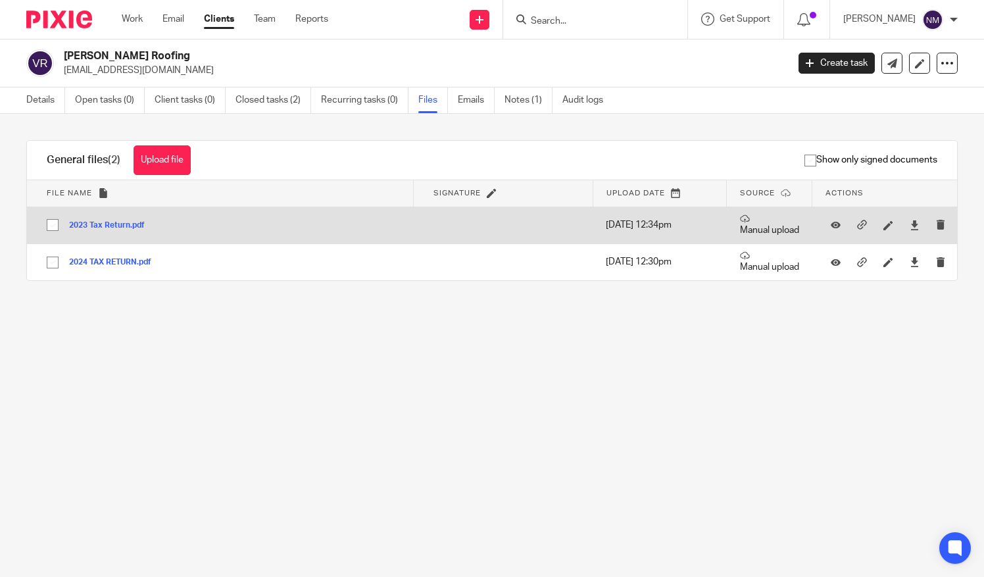
click at [113, 224] on button "2023 Tax Return.pdf" at bounding box center [112, 225] width 86 height 9
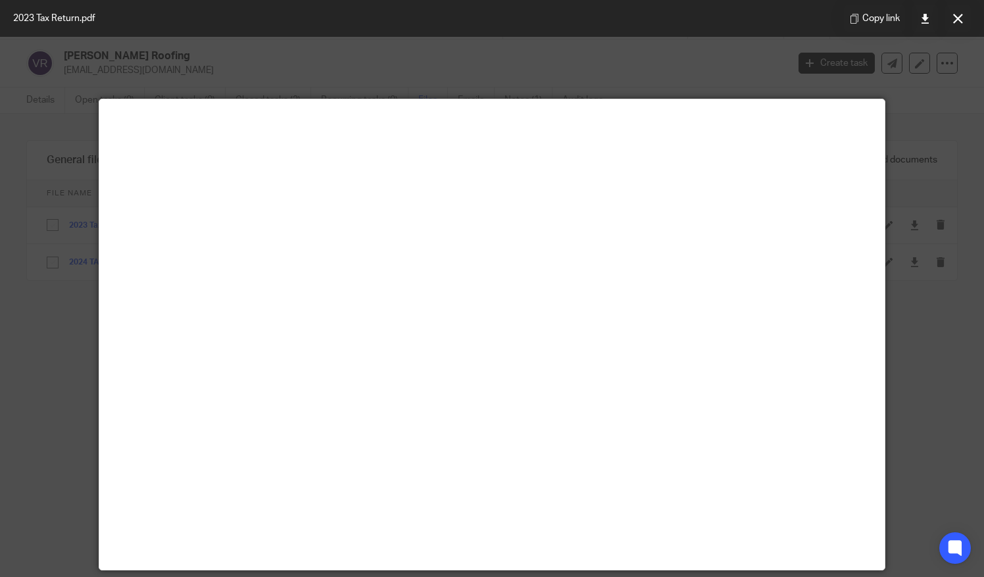
scroll to position [92, 0]
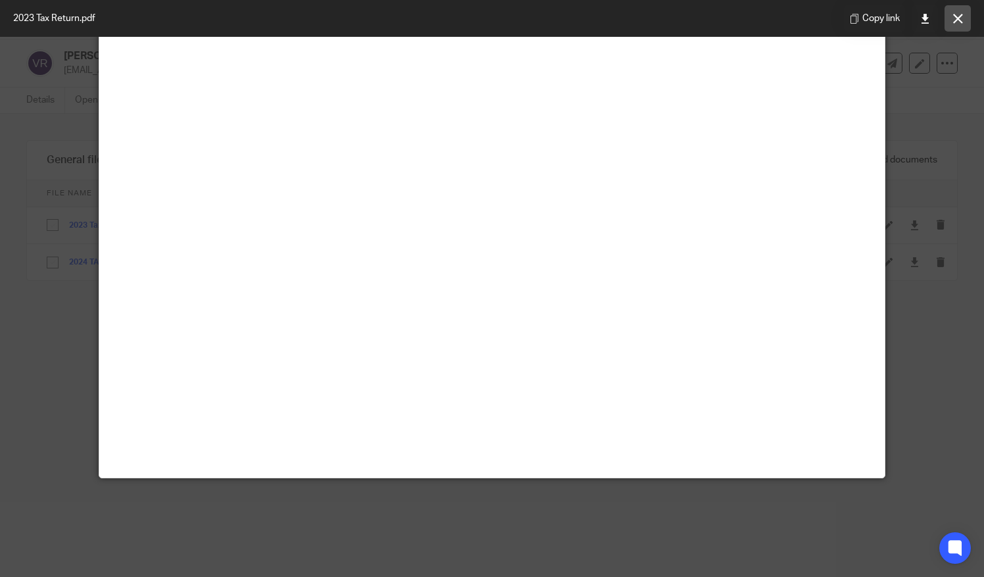
click at [961, 24] on button at bounding box center [958, 18] width 26 height 26
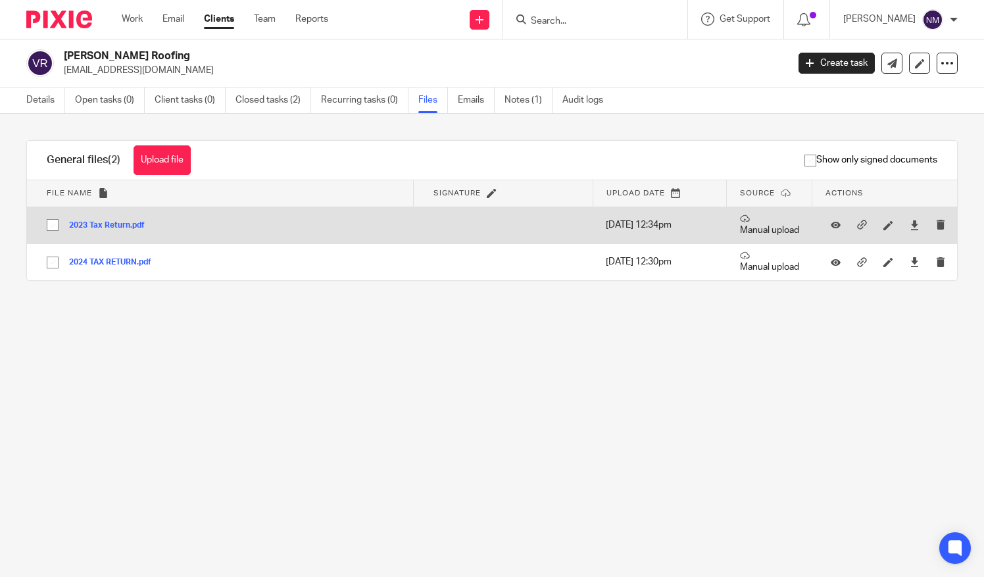
click at [105, 222] on button "2023 Tax Return.pdf" at bounding box center [112, 225] width 86 height 9
click at [103, 220] on div "2023 Tax Return.pdf" at bounding box center [112, 224] width 86 height 13
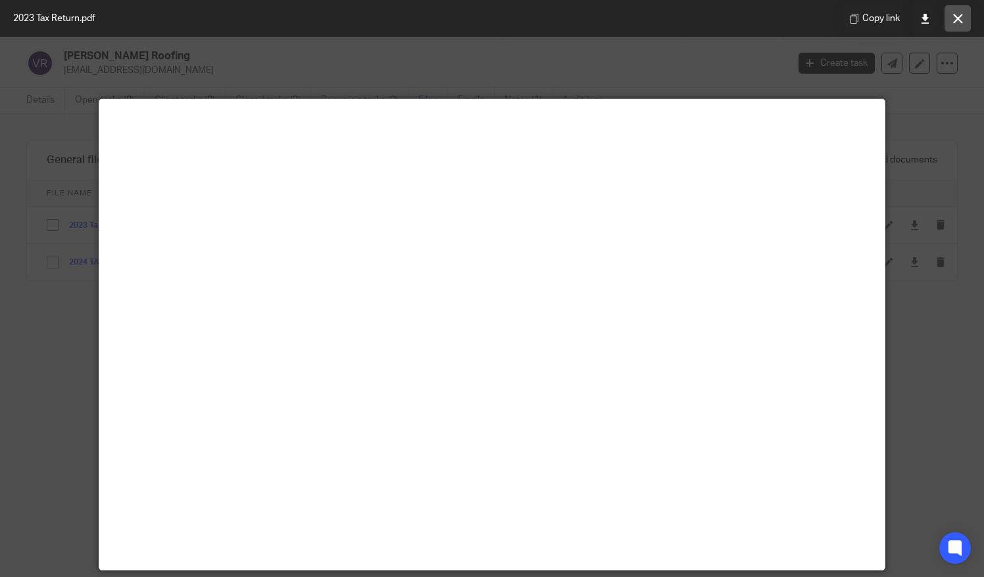
click at [959, 21] on icon at bounding box center [959, 19] width 10 height 10
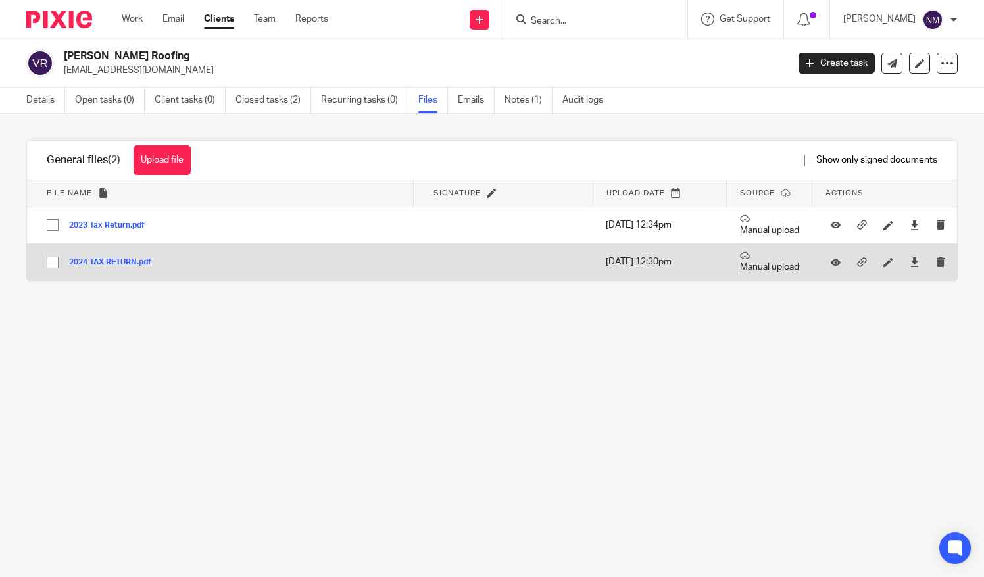
click at [113, 260] on button "2024 TAX RETURN.pdf" at bounding box center [115, 262] width 92 height 9
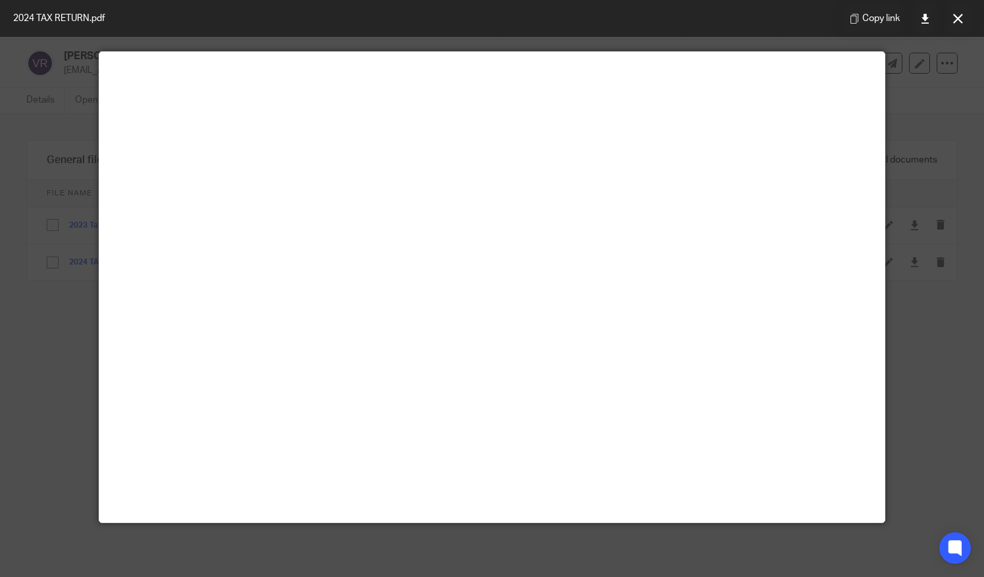
scroll to position [58, 0]
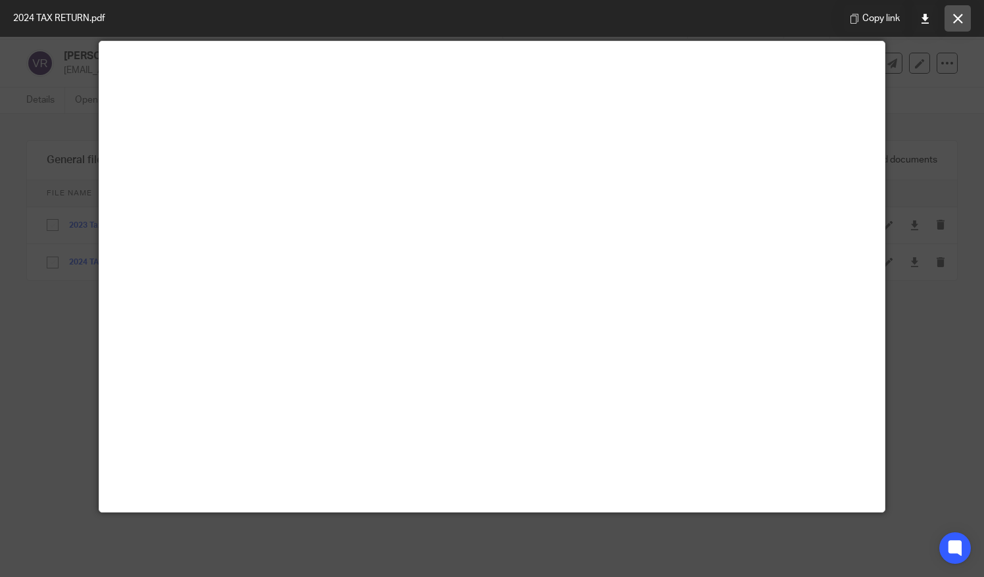
click at [959, 20] on icon at bounding box center [959, 19] width 10 height 10
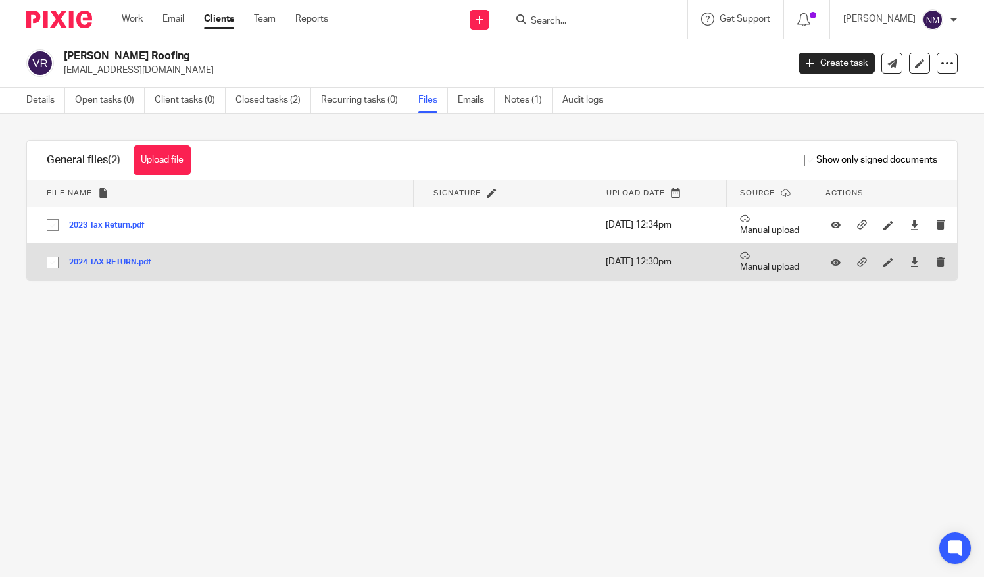
click at [107, 263] on button "2024 TAX RETURN.pdf" at bounding box center [115, 262] width 92 height 9
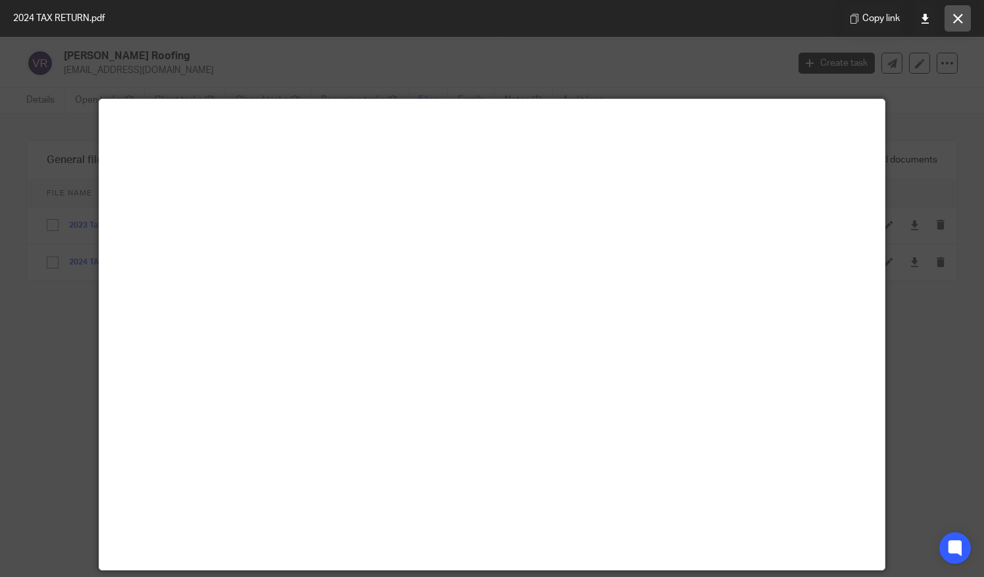
click at [960, 24] on button at bounding box center [958, 18] width 26 height 26
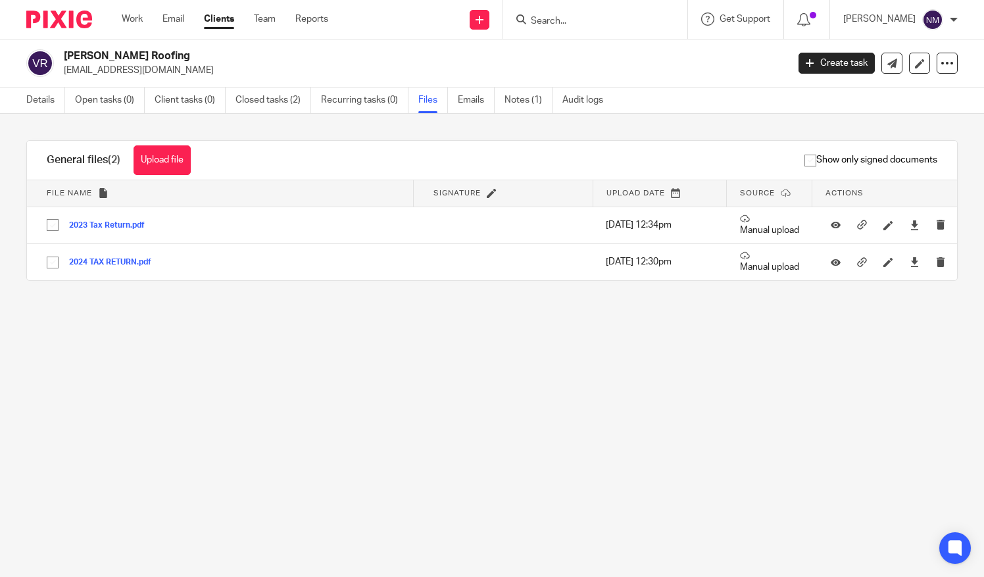
click at [222, 21] on link "Clients" at bounding box center [219, 19] width 30 height 13
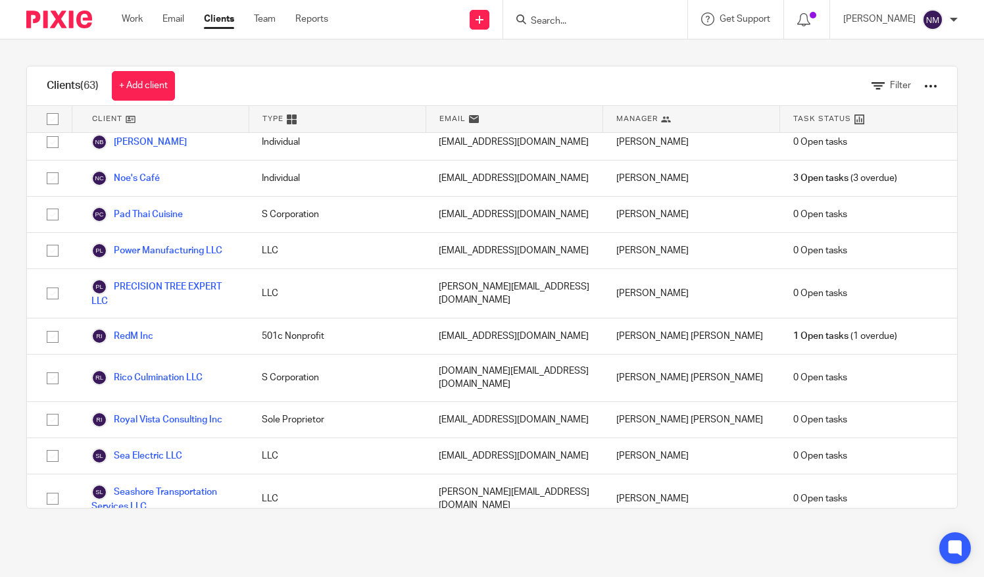
scroll to position [1806, 0]
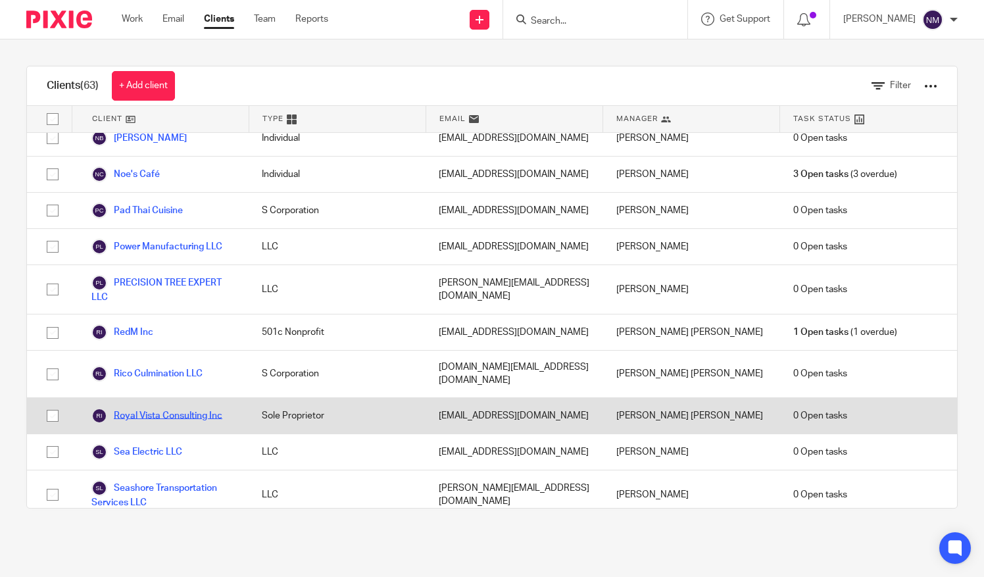
click at [176, 408] on link "Royal Vista Consulting Inc" at bounding box center [156, 416] width 131 height 16
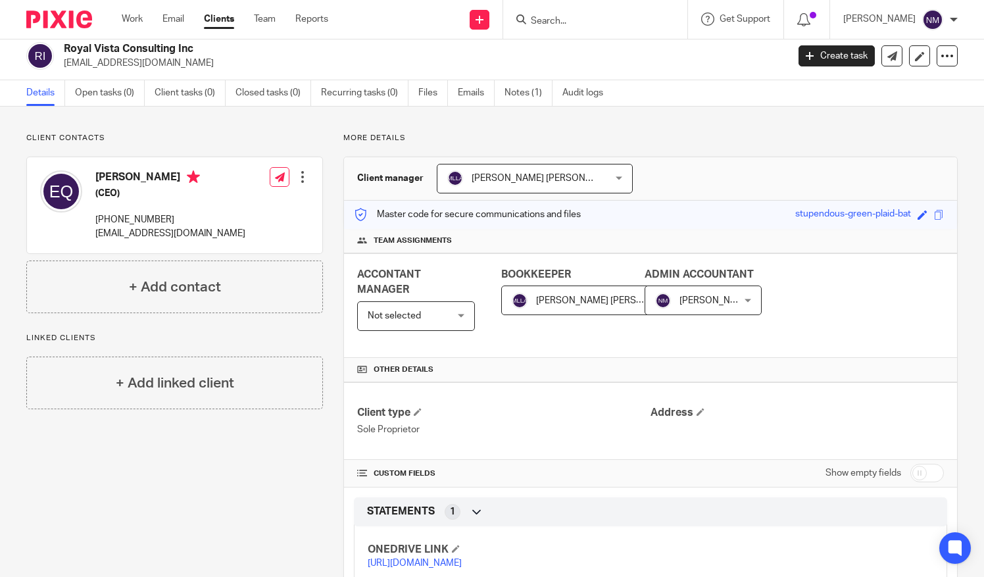
scroll to position [5, 0]
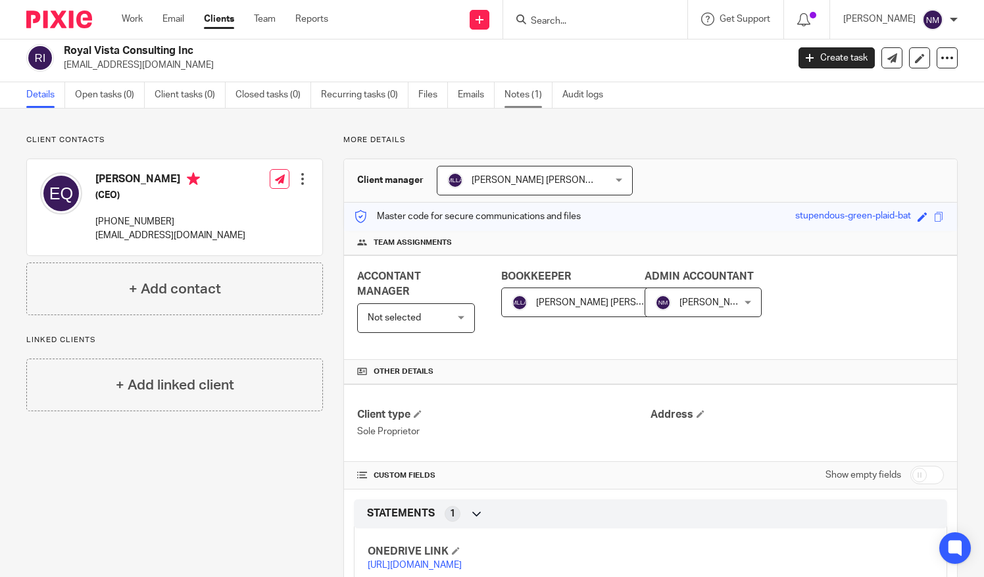
click at [513, 93] on link "Notes (1)" at bounding box center [529, 95] width 48 height 26
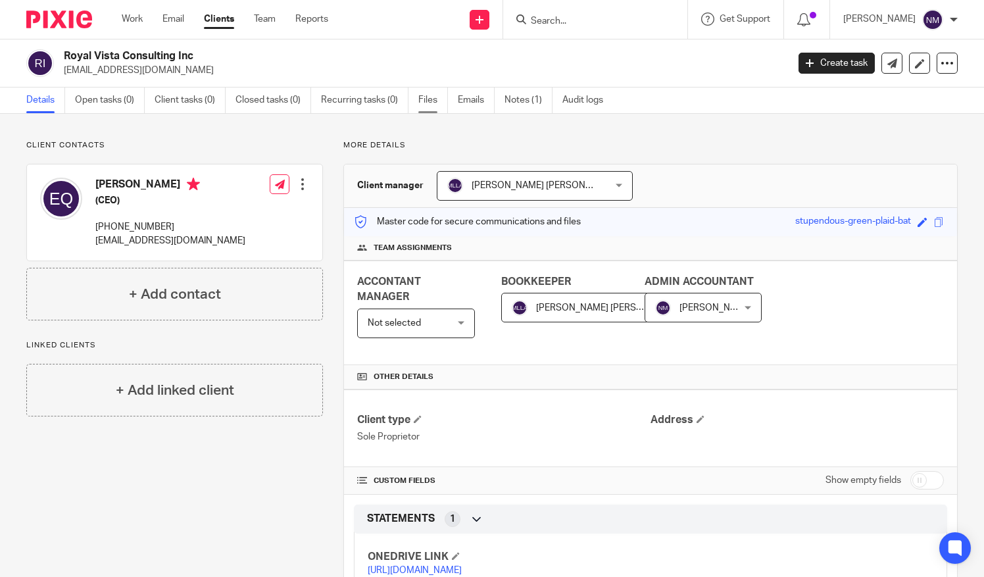
click at [430, 98] on link "Files" at bounding box center [434, 101] width 30 height 26
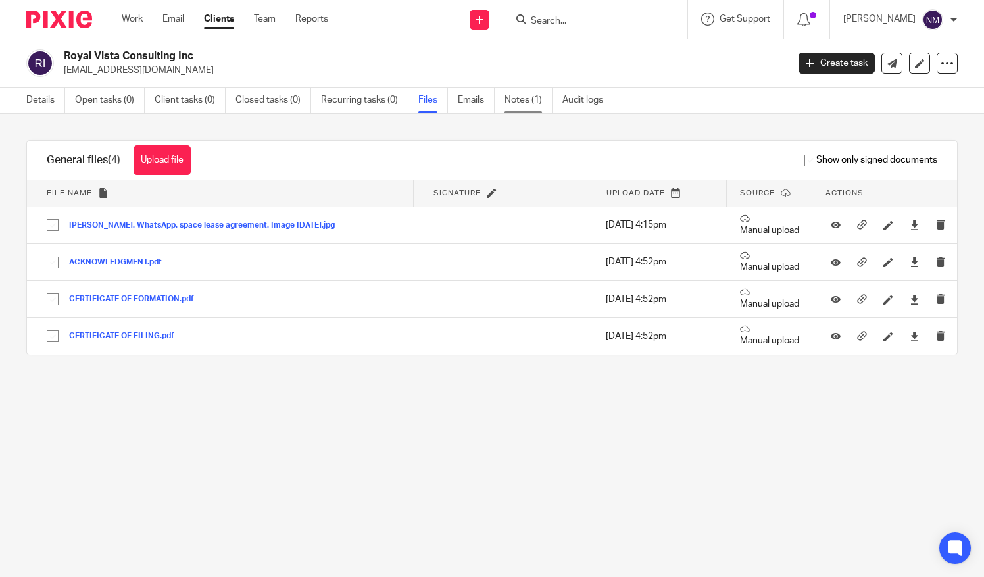
click at [515, 102] on link "Notes (1)" at bounding box center [529, 101] width 48 height 26
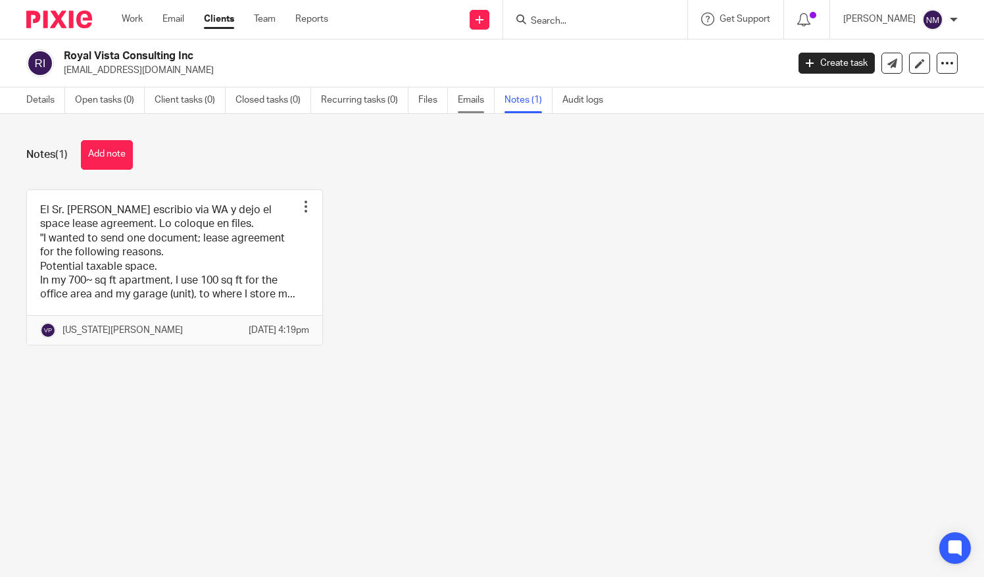
click at [468, 104] on link "Emails" at bounding box center [476, 101] width 37 height 26
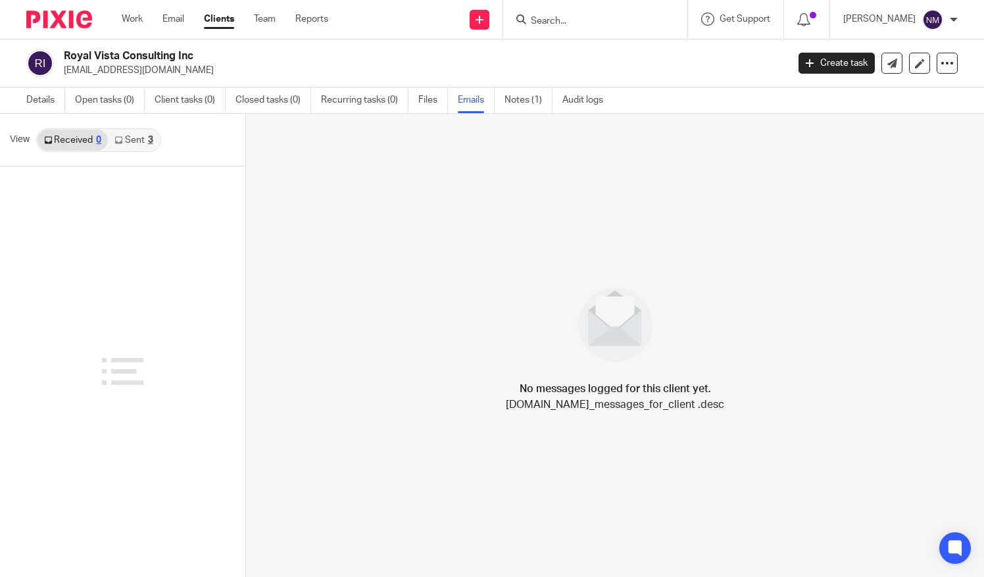
click at [138, 137] on link "Sent 3" at bounding box center [133, 140] width 51 height 21
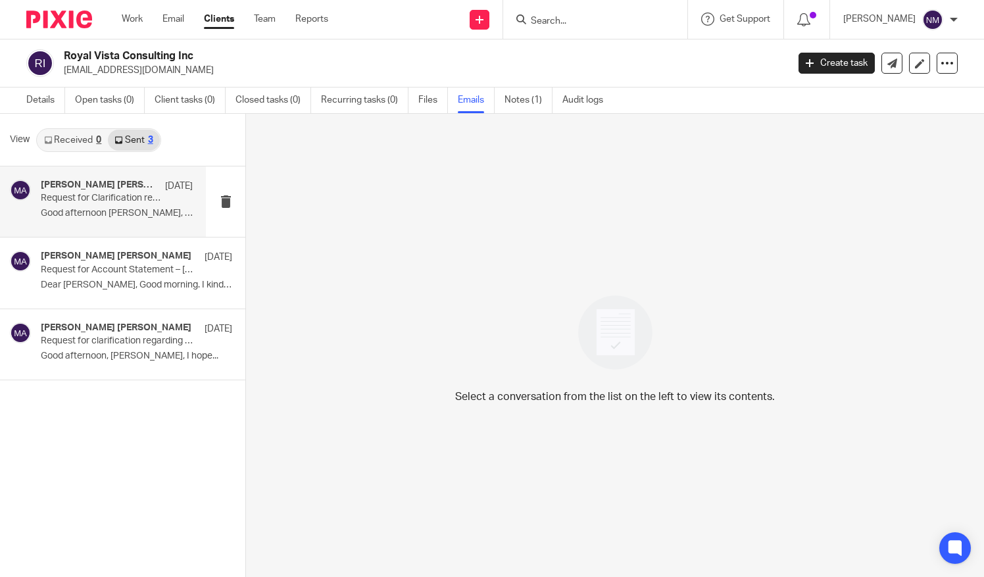
click at [95, 205] on div "Mary Luz Lopez Aguirre Aug 8 Request for Clarification regarding Zelle Transact…" at bounding box center [117, 202] width 152 height 44
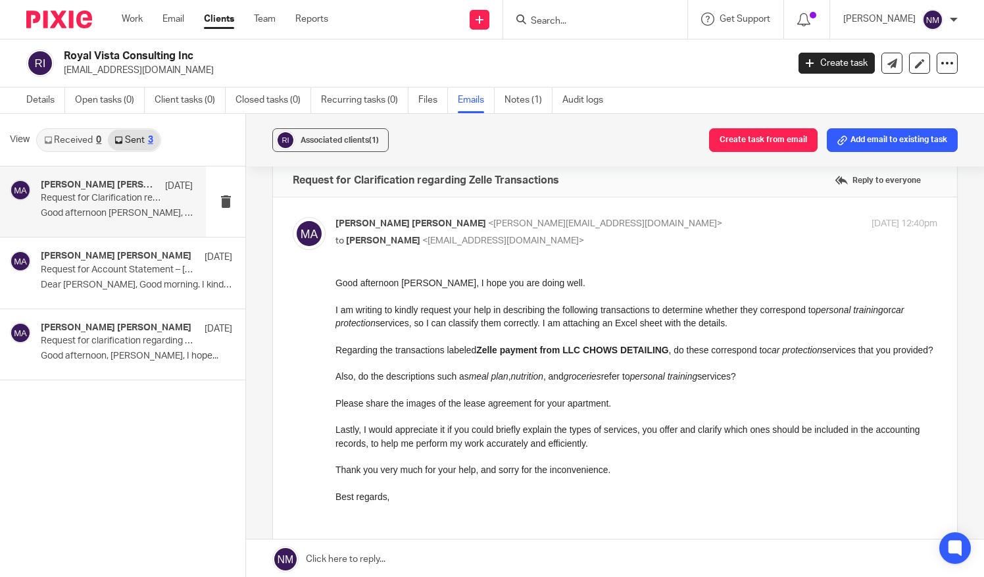
scroll to position [44, 0]
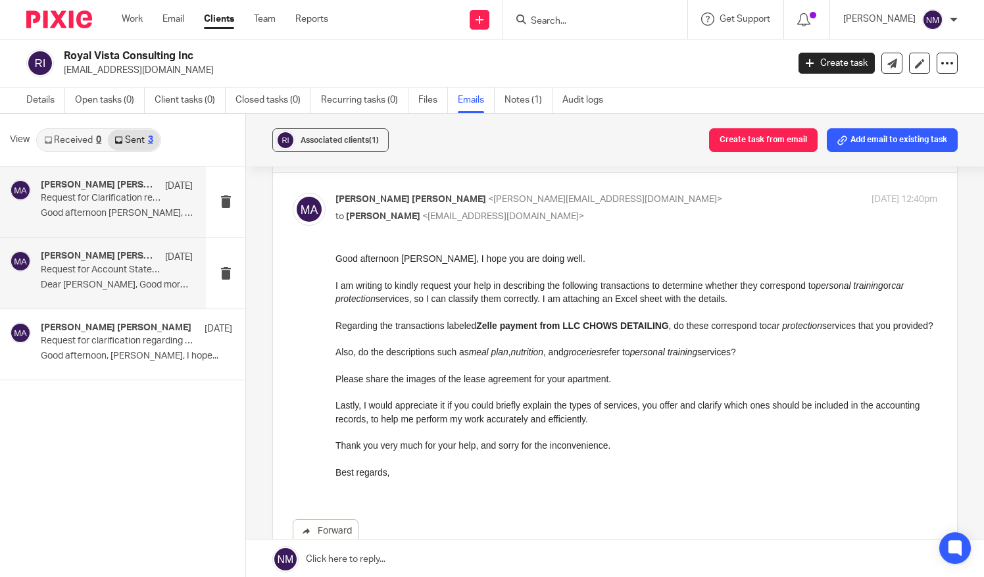
click at [115, 284] on p "Dear Mr. Quintanilla, Good morning. I kindly..." at bounding box center [117, 285] width 152 height 11
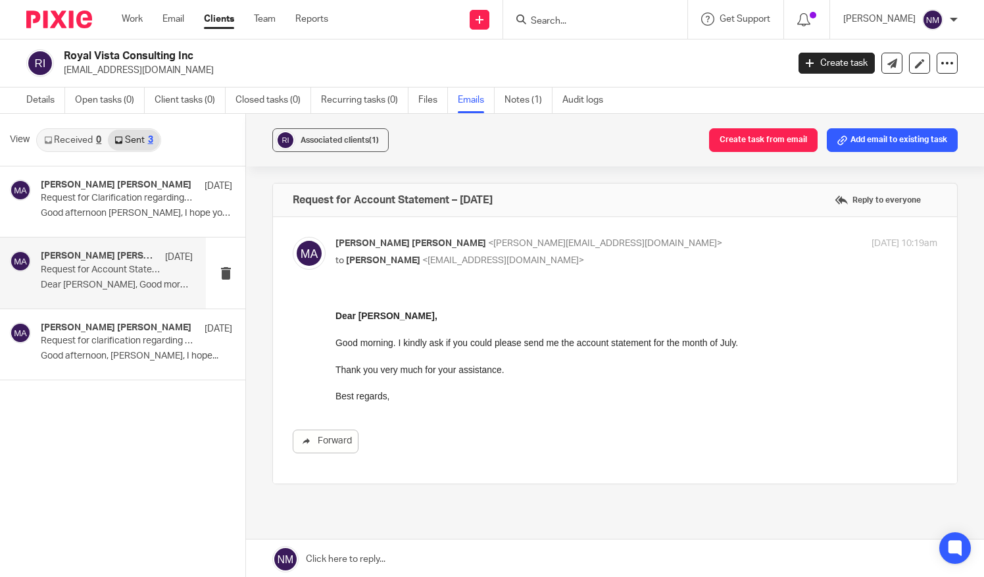
scroll to position [0, 0]
click at [86, 199] on p "Request for Clarification regarding Zelle Transactions" at bounding box center [102, 198] width 122 height 11
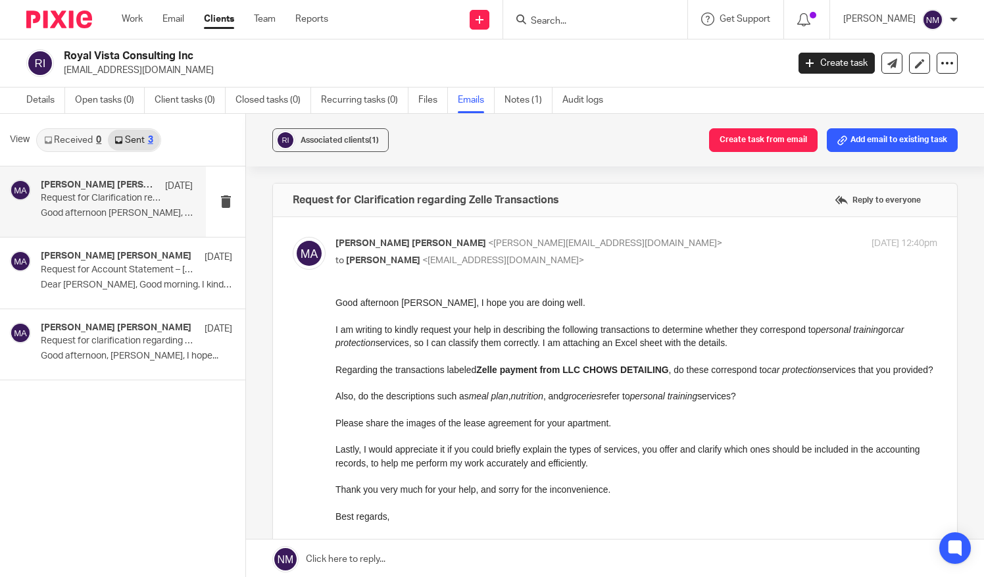
click at [218, 29] on div "Work Email Clients Team Reports Work Email Clients Team Reports Settings" at bounding box center [229, 19] width 240 height 39
click at [222, 18] on link "Clients" at bounding box center [219, 19] width 30 height 13
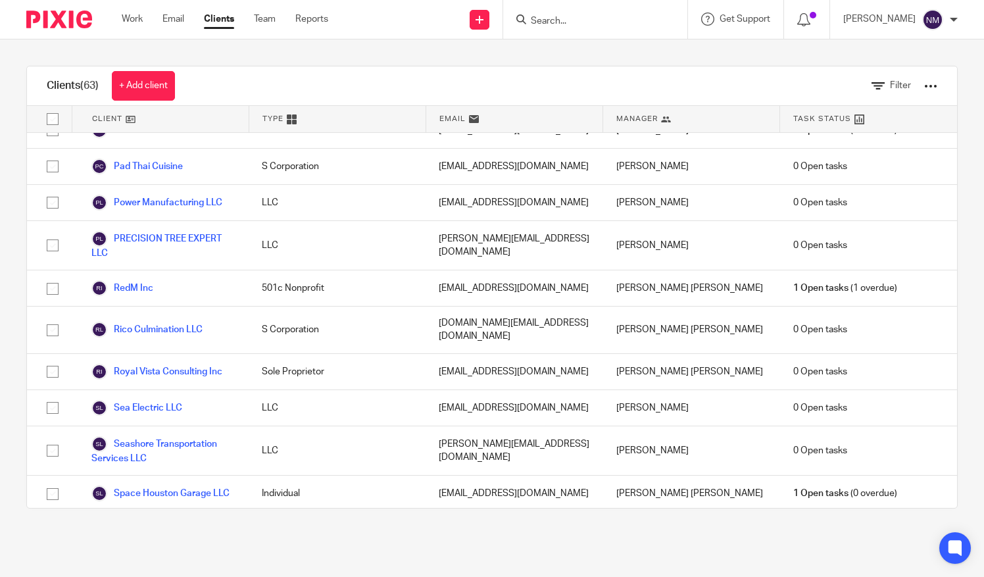
scroll to position [1850, 0]
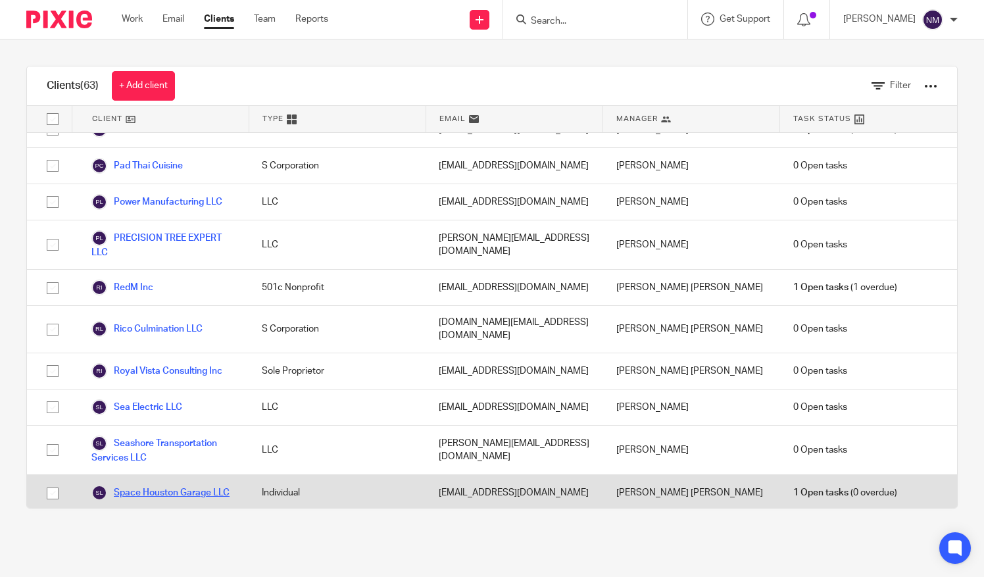
click at [140, 485] on link "Space Houston Garage LLC" at bounding box center [160, 493] width 138 height 16
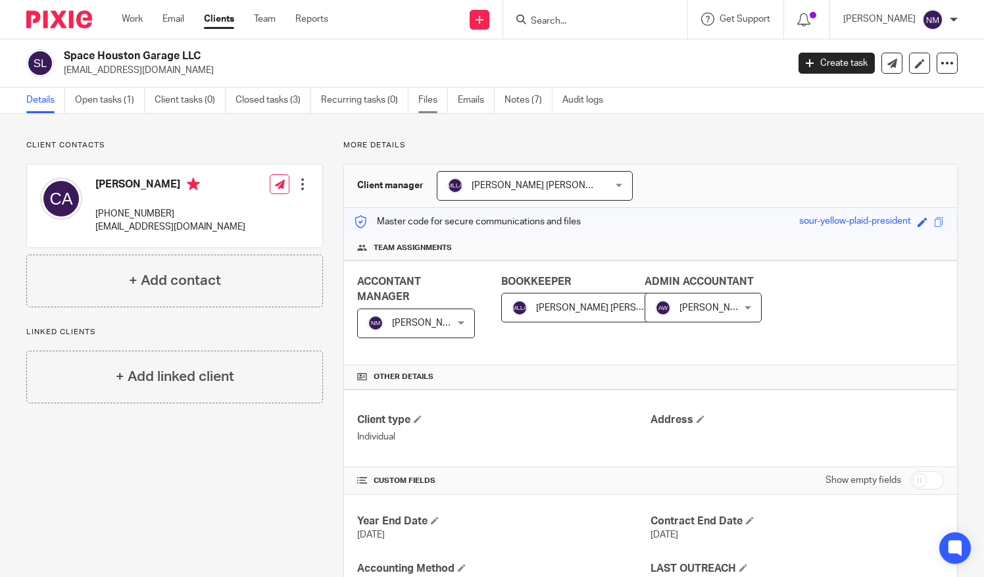
click at [434, 100] on link "Files" at bounding box center [434, 101] width 30 height 26
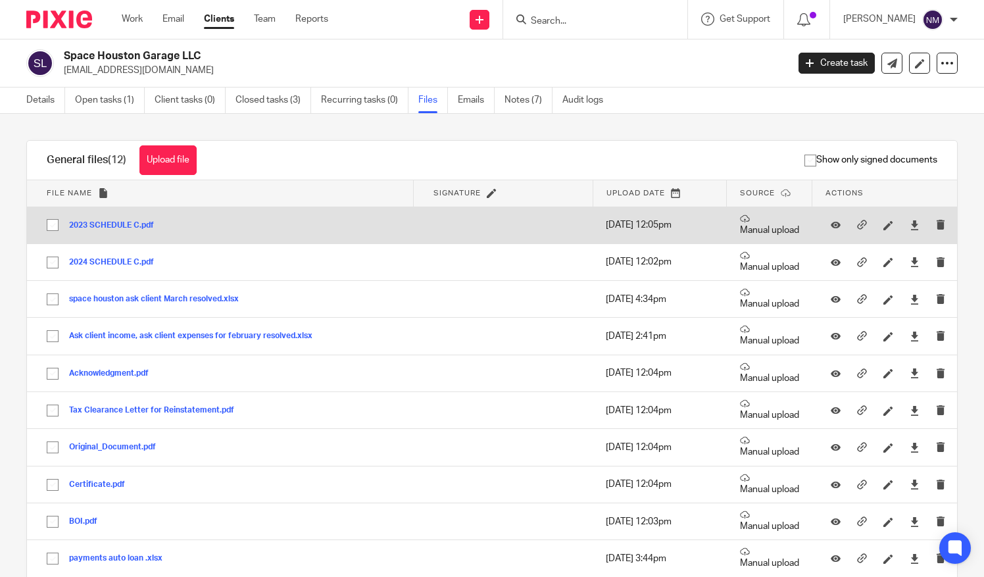
click at [99, 226] on button "2023 SCHEDULE C.pdf" at bounding box center [116, 225] width 95 height 9
